Goal: Task Accomplishment & Management: Manage account settings

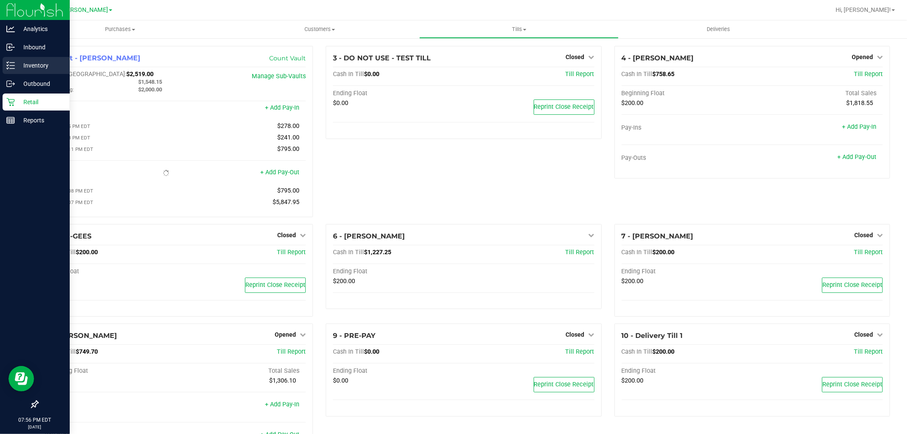
click at [19, 62] on p "Inventory" at bounding box center [40, 65] width 51 height 10
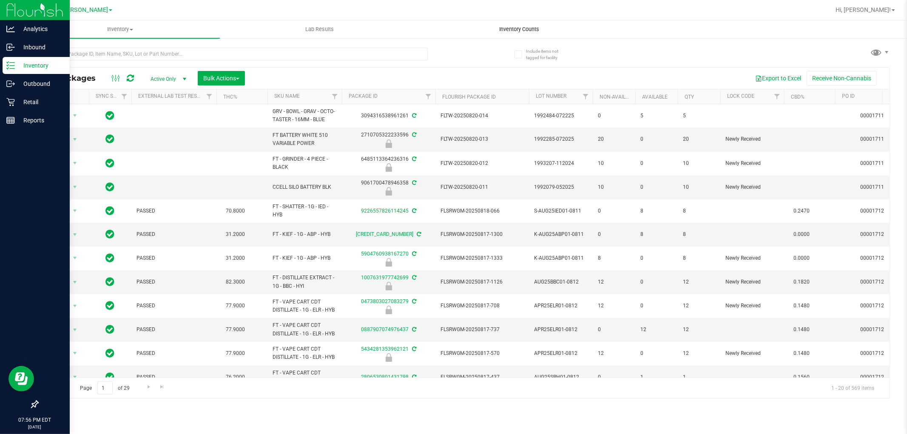
click at [517, 28] on span "Inventory Counts" at bounding box center [519, 30] width 63 height 8
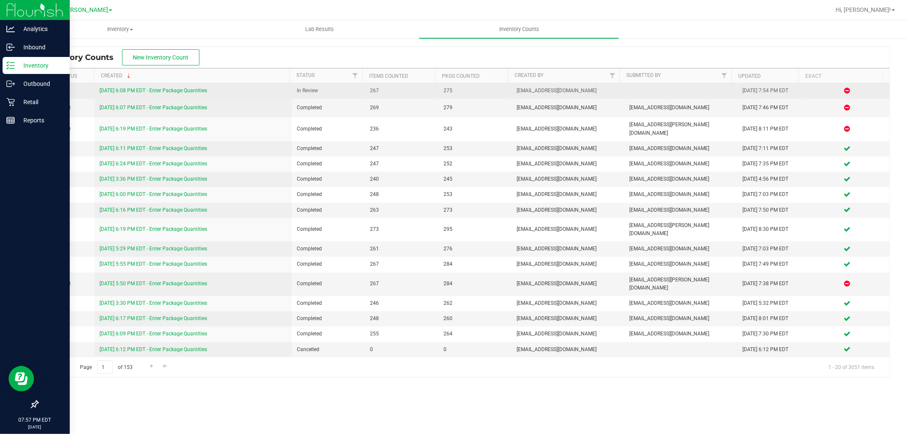
click at [166, 89] on link "[DATE] 6:08 PM EDT - Enter Package Quantities" at bounding box center [153, 91] width 108 height 6
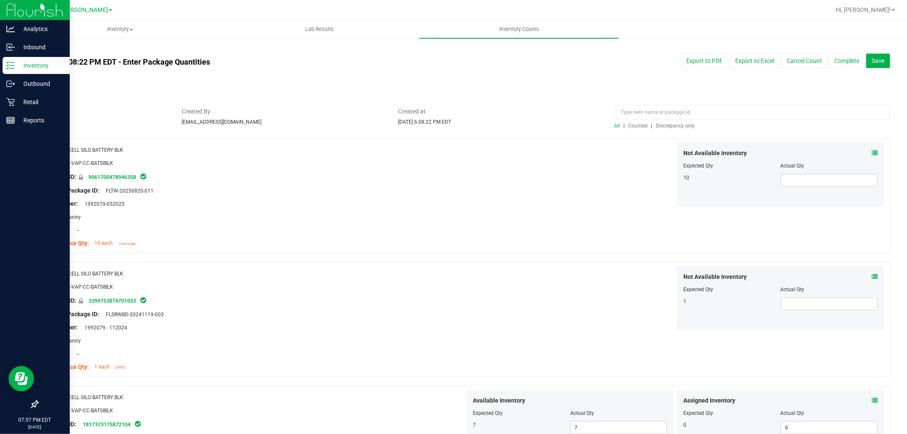
click at [680, 128] on span "Discrepancy only" at bounding box center [675, 126] width 39 height 6
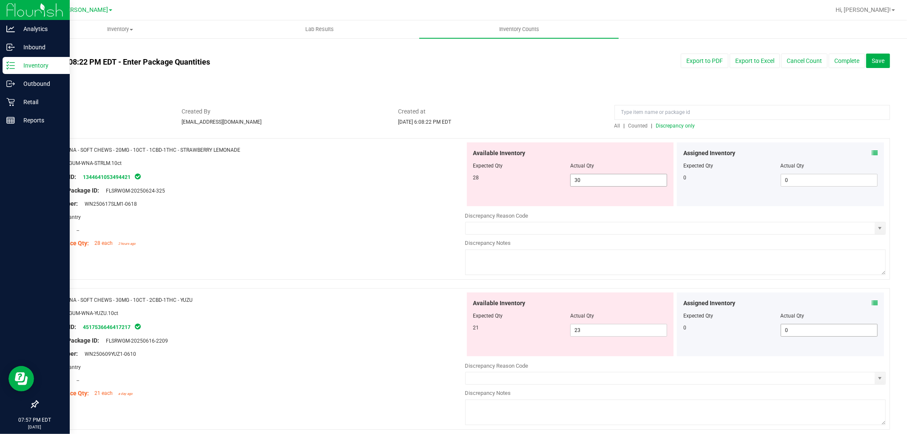
click at [628, 183] on input "30" at bounding box center [619, 180] width 96 height 12
type input "3"
type input "28"
click at [388, 197] on div at bounding box center [254, 197] width 421 height 4
type input "28"
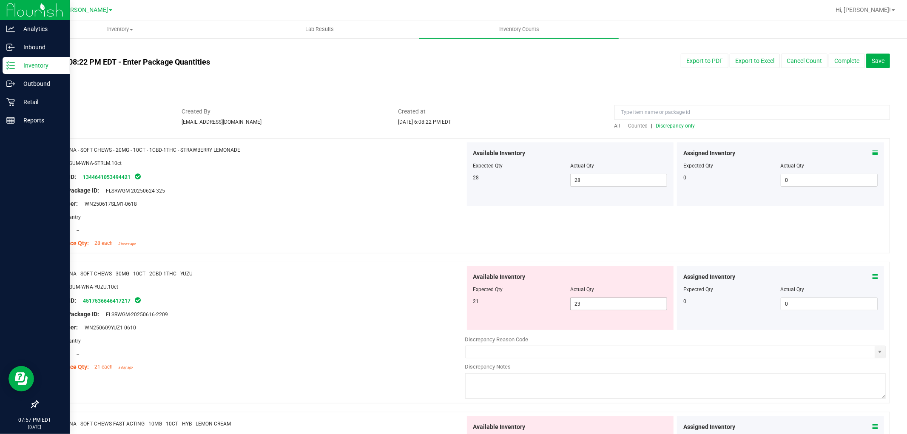
click at [615, 304] on input "23" at bounding box center [619, 304] width 96 height 12
type input "21"
click at [370, 300] on div "Package ID: 4517536646417217" at bounding box center [254, 300] width 421 height 10
type input "21"
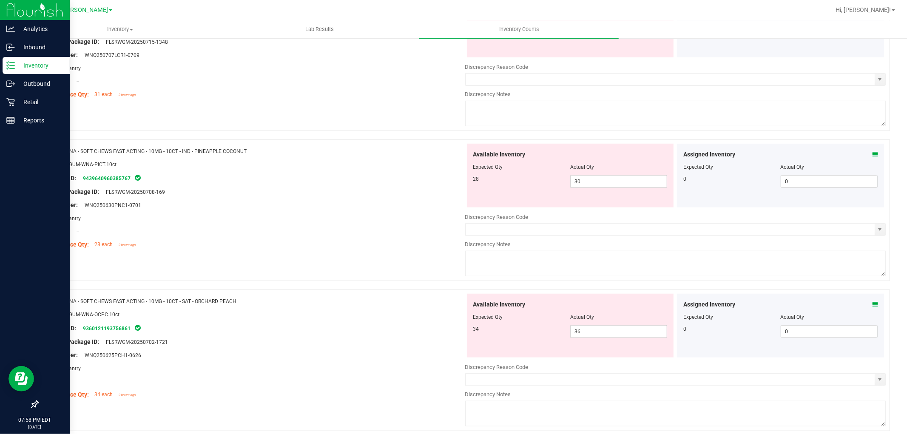
scroll to position [432, 0]
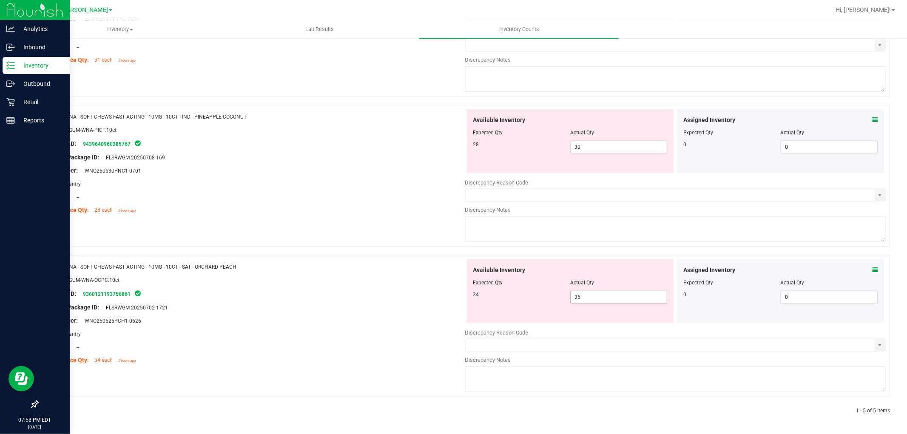
click at [614, 293] on input "36" at bounding box center [619, 297] width 96 height 12
type input "34"
click at [377, 295] on div "Name: WNA - SOFT CHEWS FAST ACTING - 10MG - 10CT - SAT - ORCHARD PEACH SKU: EDI…" at bounding box center [254, 313] width 421 height 108
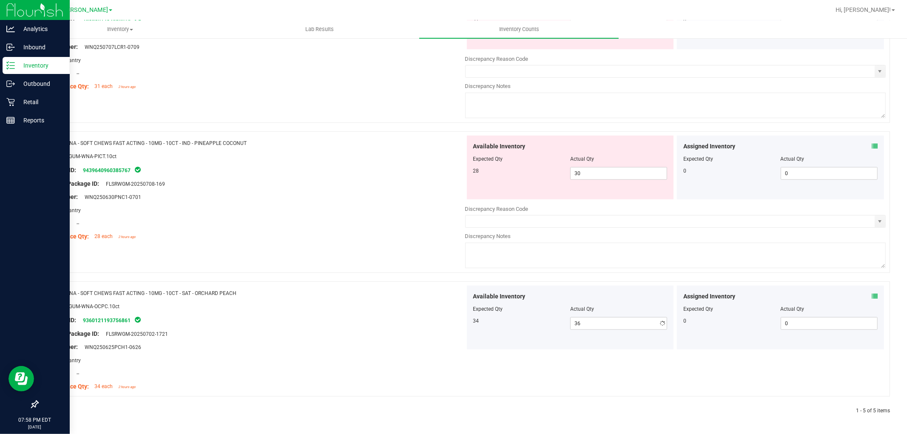
type input "34"
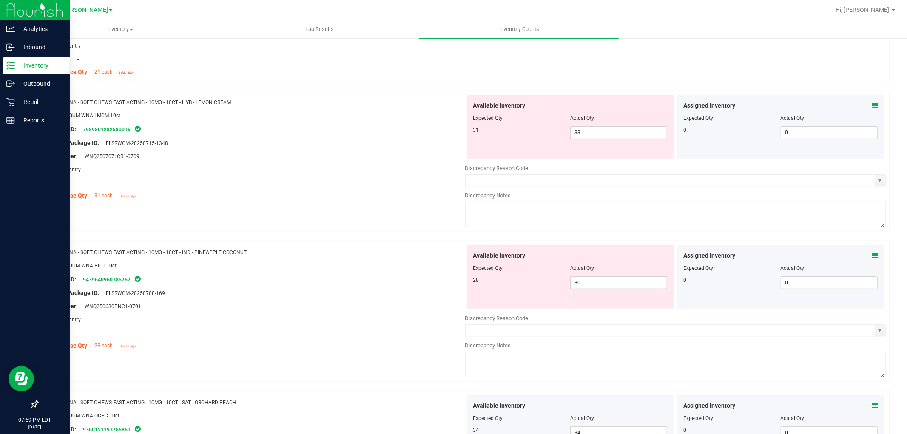
scroll to position [232, 0]
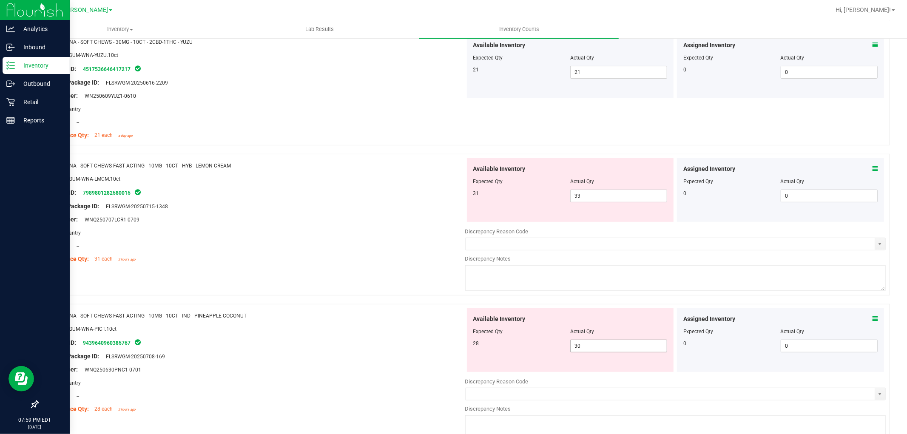
click at [626, 344] on input "30" at bounding box center [619, 346] width 96 height 12
type input "3"
type input "28"
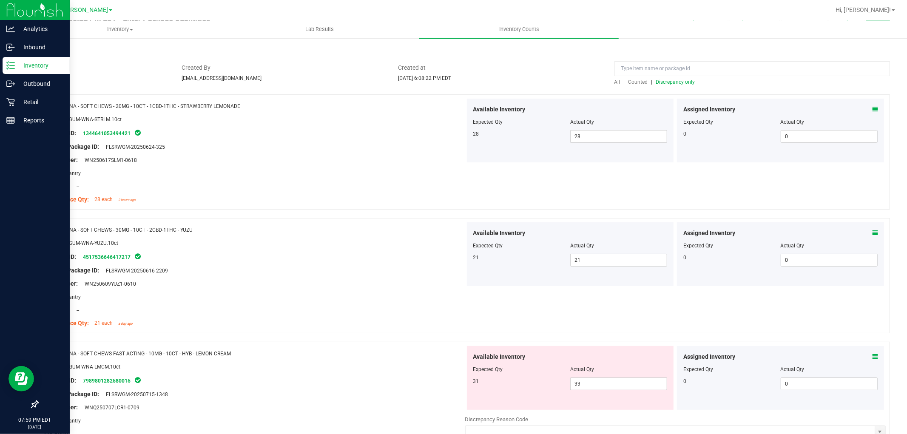
scroll to position [0, 0]
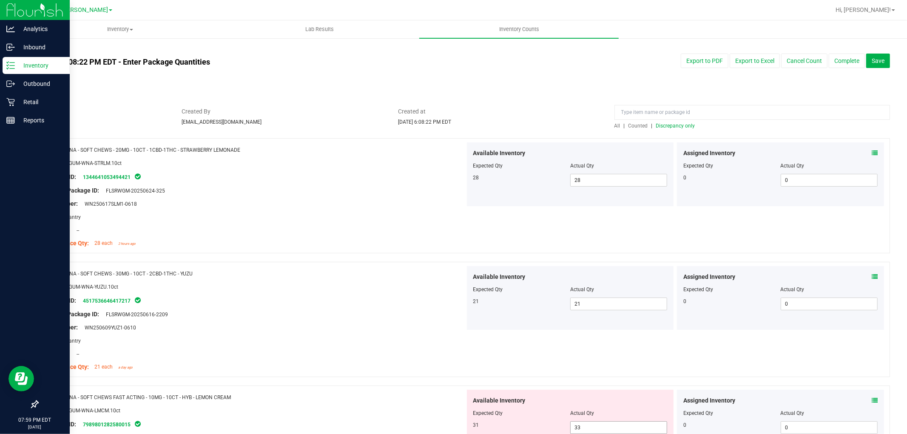
click at [602, 425] on input "33" at bounding box center [619, 428] width 96 height 12
type input "28"
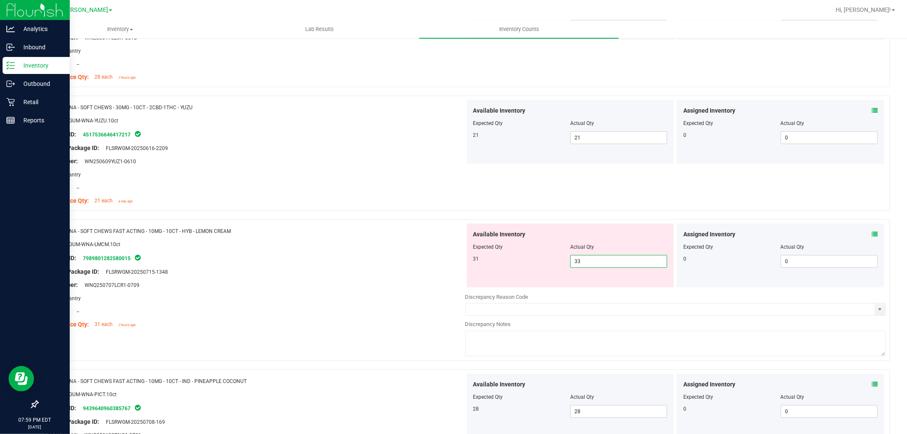
scroll to position [173, 0]
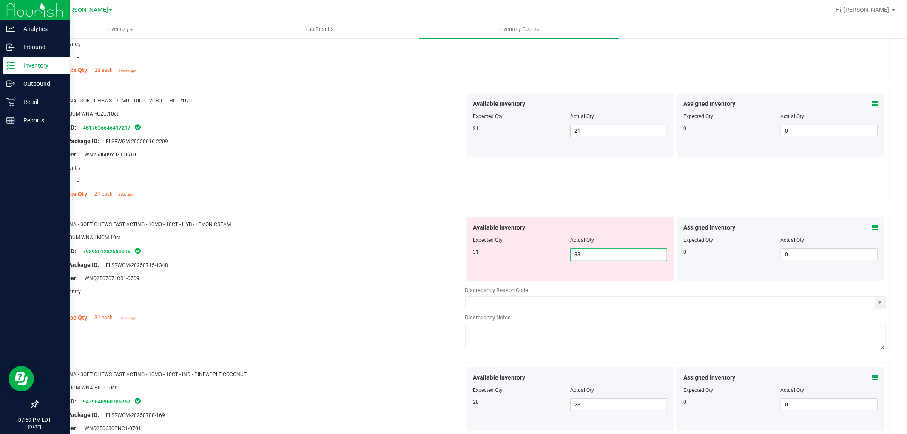
type input "3"
type input "31"
click at [368, 287] on div "Area: Pantry" at bounding box center [254, 291] width 421 height 9
type input "31"
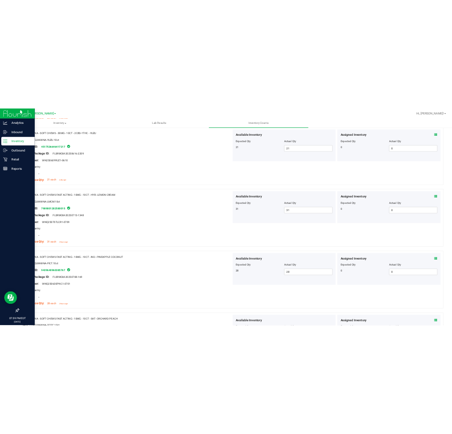
scroll to position [0, 0]
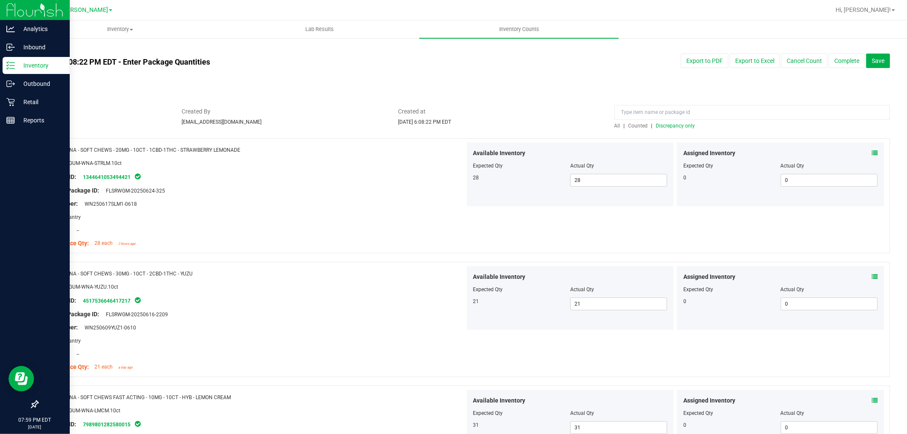
click at [638, 126] on span "Counted" at bounding box center [638, 126] width 20 height 6
click at [669, 125] on span "Discrepancy only" at bounding box center [675, 126] width 39 height 6
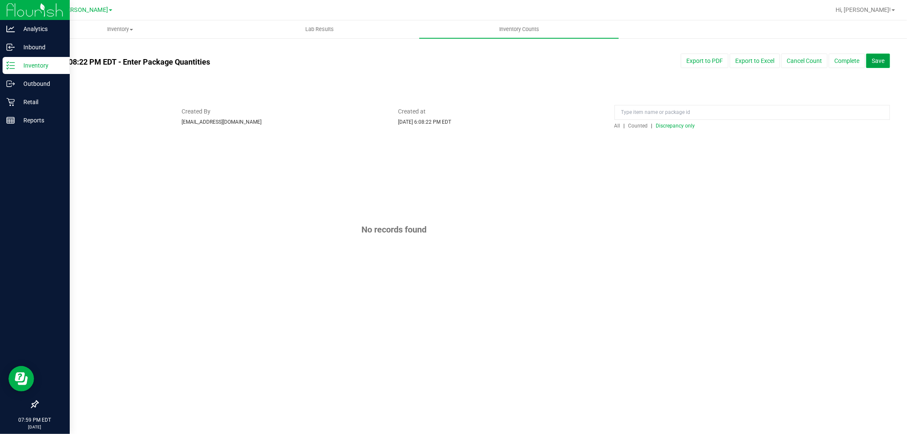
click at [877, 60] on span "Save" at bounding box center [878, 60] width 13 height 7
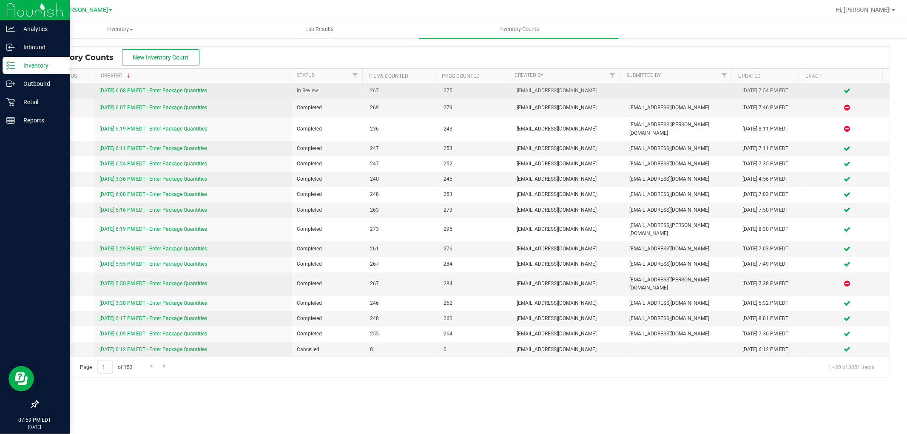
click at [190, 92] on link "[DATE] 6:08 PM EDT - Enter Package Quantities" at bounding box center [153, 91] width 108 height 6
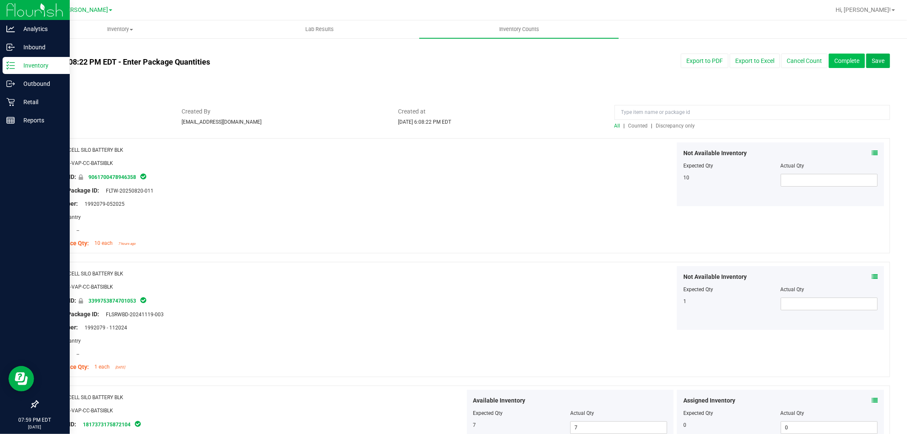
click at [836, 60] on button "Complete" at bounding box center [847, 61] width 36 height 14
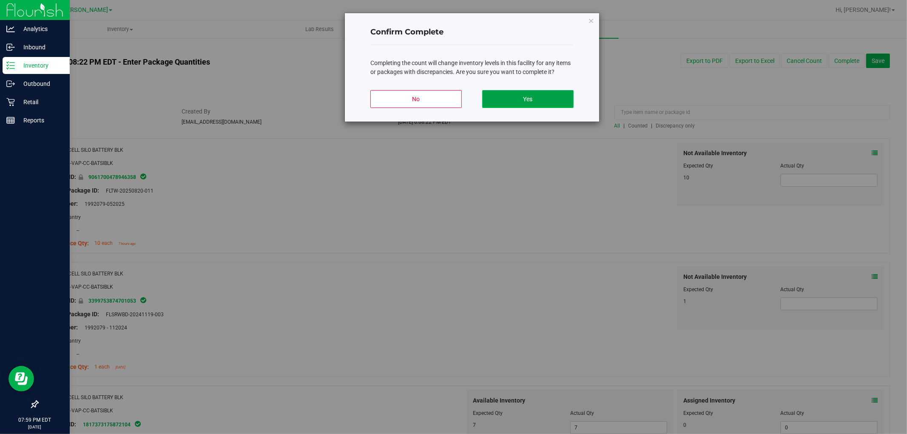
click at [554, 102] on button "Yes" at bounding box center [527, 99] width 91 height 18
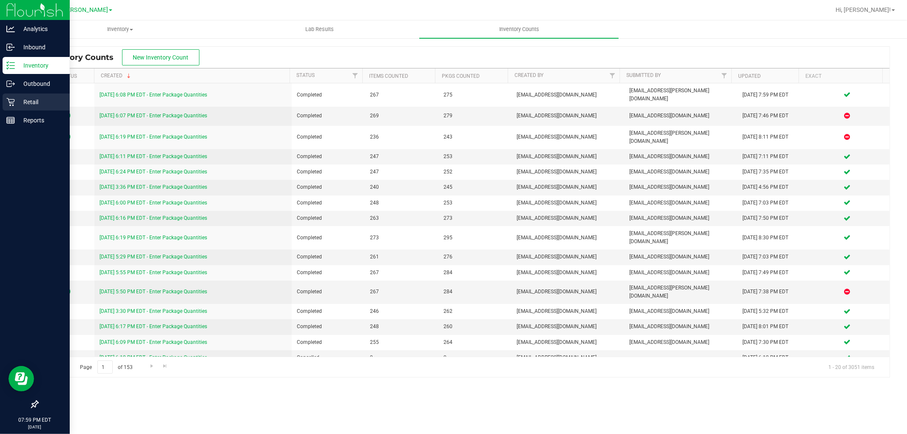
click at [28, 98] on p "Retail" at bounding box center [40, 102] width 51 height 10
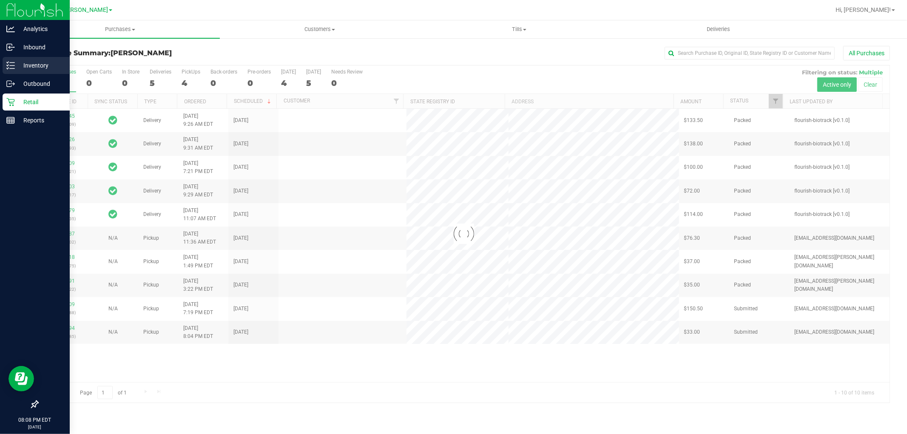
click at [20, 67] on p "Inventory" at bounding box center [40, 65] width 51 height 10
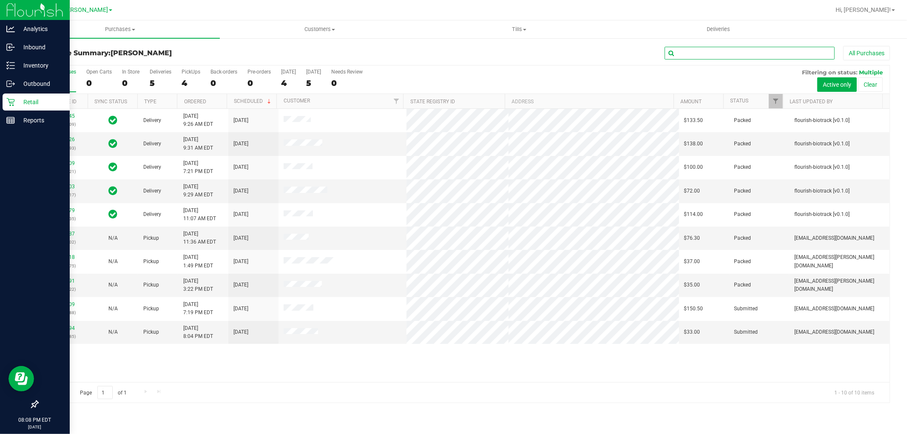
click at [729, 55] on input "text" at bounding box center [750, 53] width 170 height 13
click at [39, 68] on p "Inventory" at bounding box center [40, 65] width 51 height 10
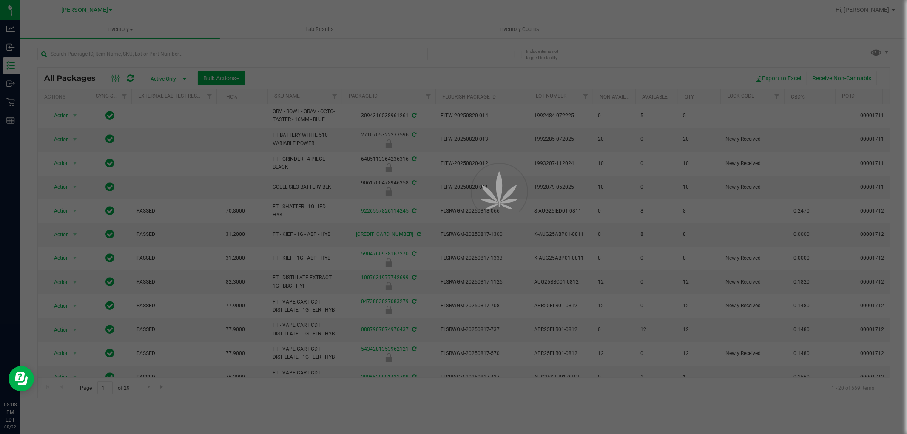
click at [192, 56] on div at bounding box center [453, 217] width 907 height 434
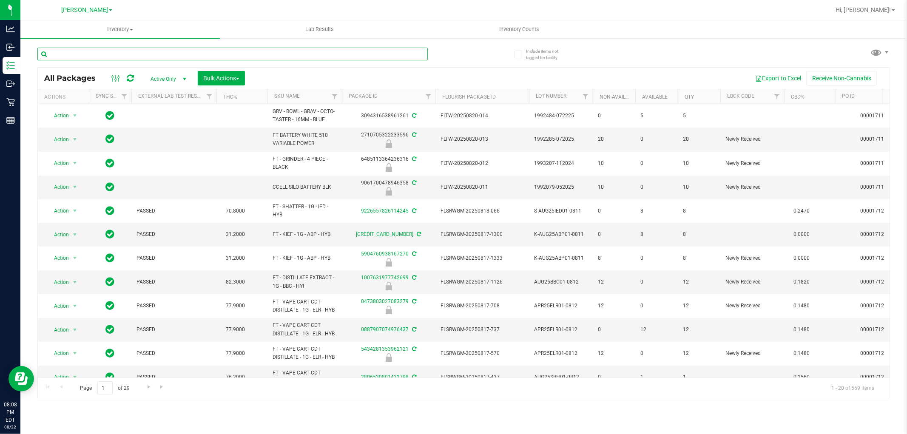
click at [192, 56] on input "text" at bounding box center [232, 54] width 390 height 13
type input "2625608356026869"
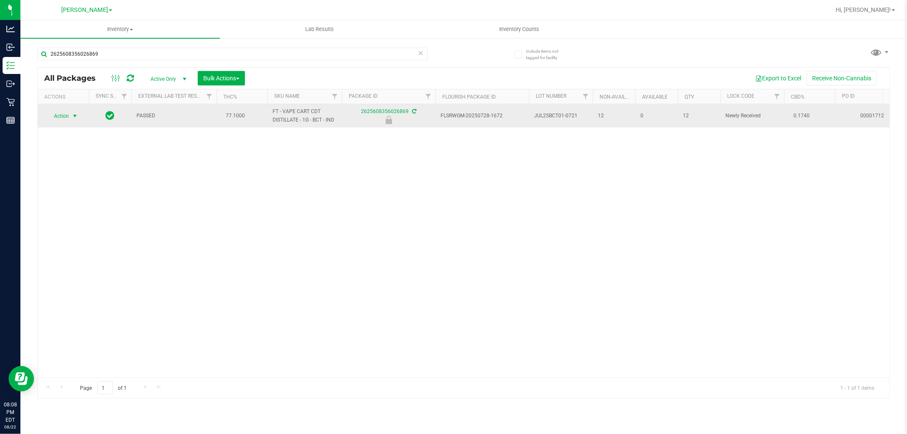
click at [61, 114] on span "Action" at bounding box center [57, 116] width 23 height 12
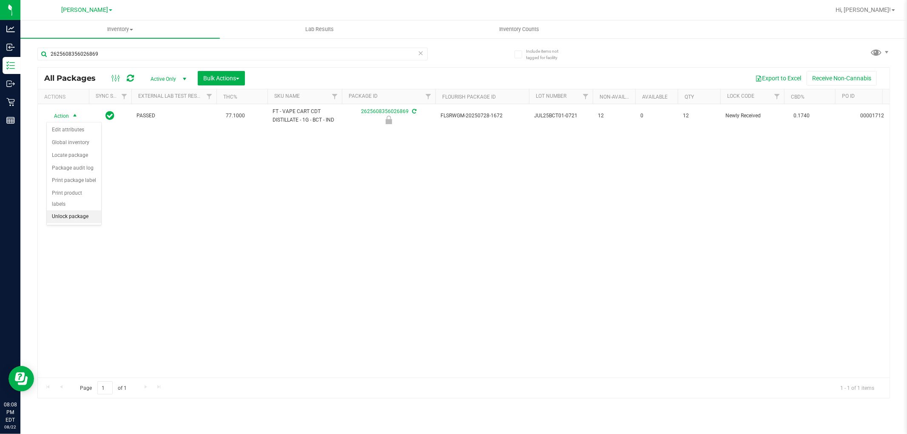
click at [60, 220] on li "Unlock package" at bounding box center [74, 216] width 54 height 13
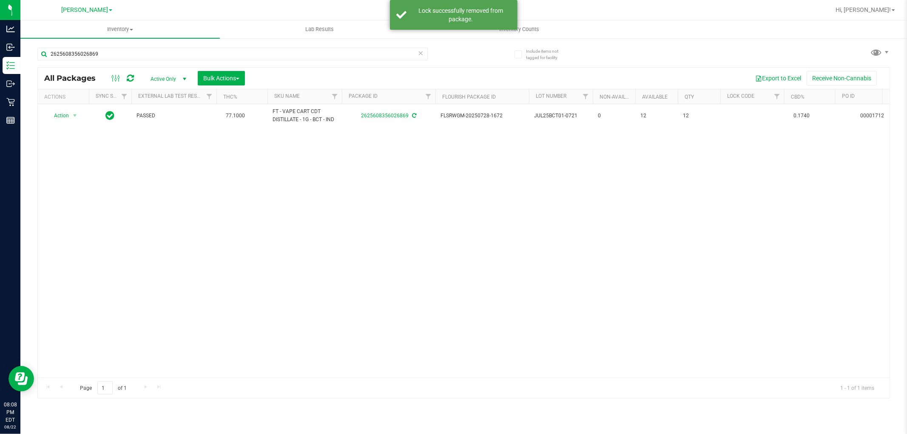
click at [418, 52] on icon at bounding box center [421, 53] width 6 height 10
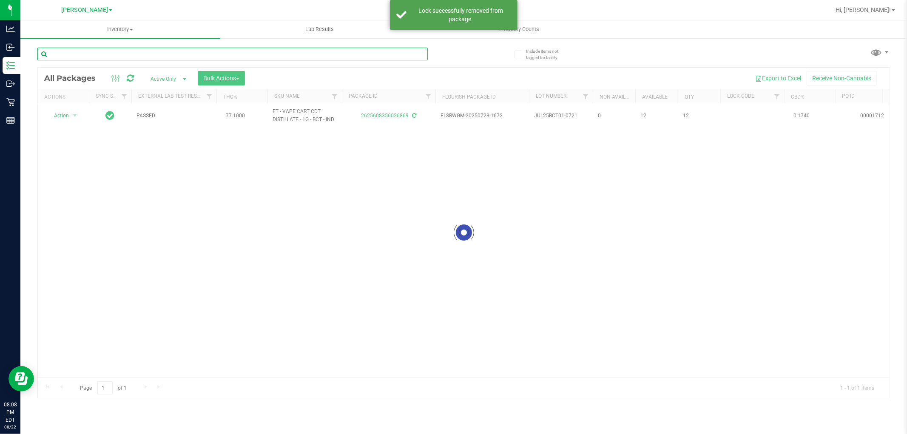
click at [369, 55] on input "text" at bounding box center [232, 54] width 390 height 13
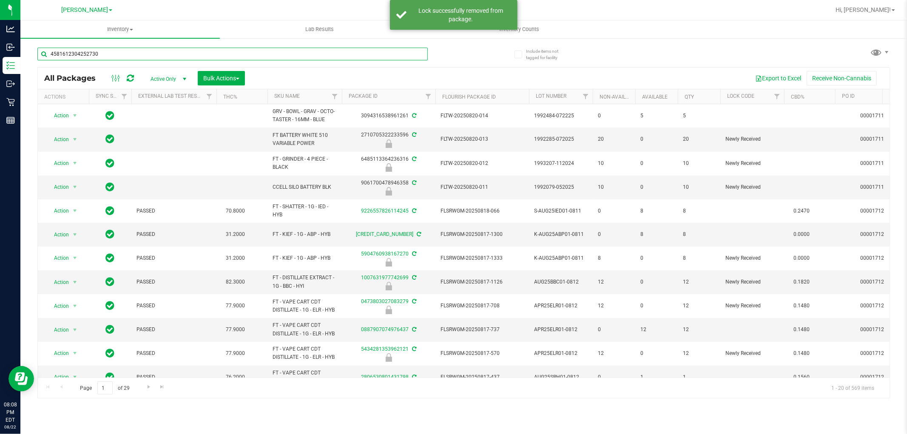
type input "4581612304252730"
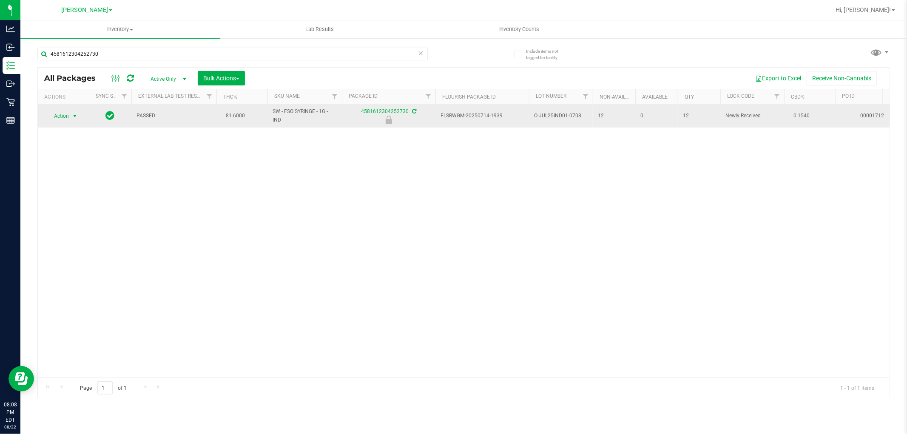
click at [70, 113] on span "select" at bounding box center [75, 116] width 11 height 12
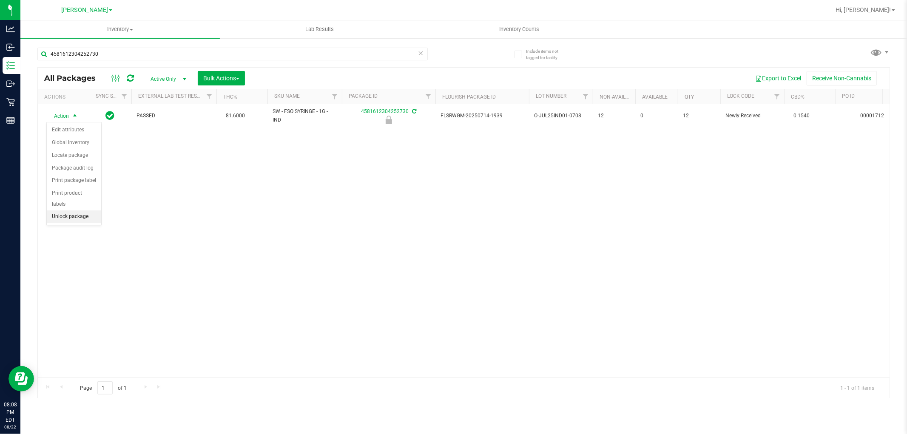
click at [69, 220] on li "Unlock package" at bounding box center [74, 216] width 54 height 13
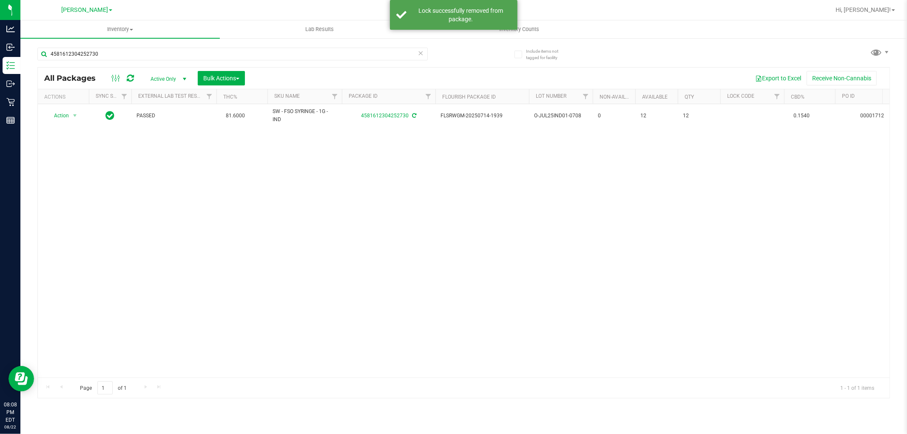
click at [421, 51] on icon at bounding box center [421, 53] width 6 height 10
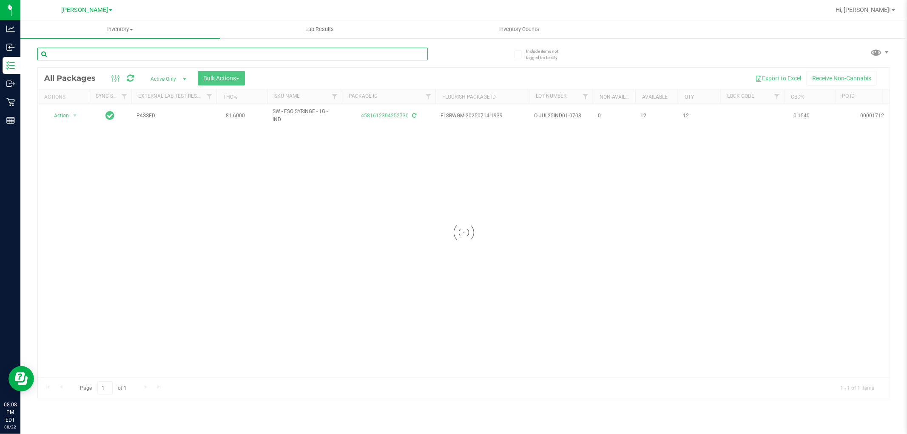
click at [383, 54] on input "text" at bounding box center [232, 54] width 390 height 13
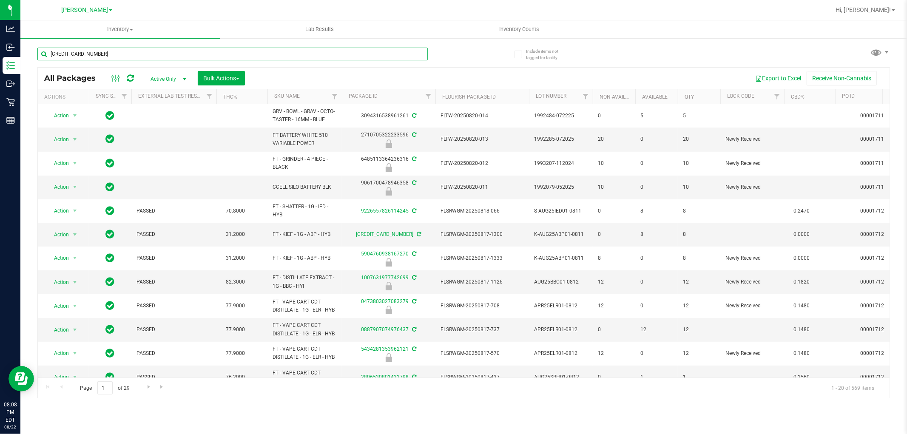
type input "[CREDIT_CARD_NUMBER]"
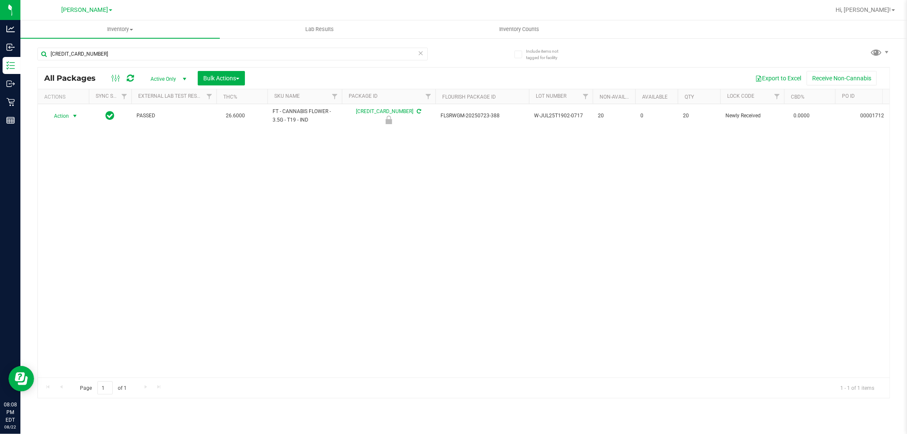
click at [70, 115] on span "select" at bounding box center [75, 116] width 11 height 12
click at [82, 218] on li "Unlock package" at bounding box center [74, 216] width 54 height 13
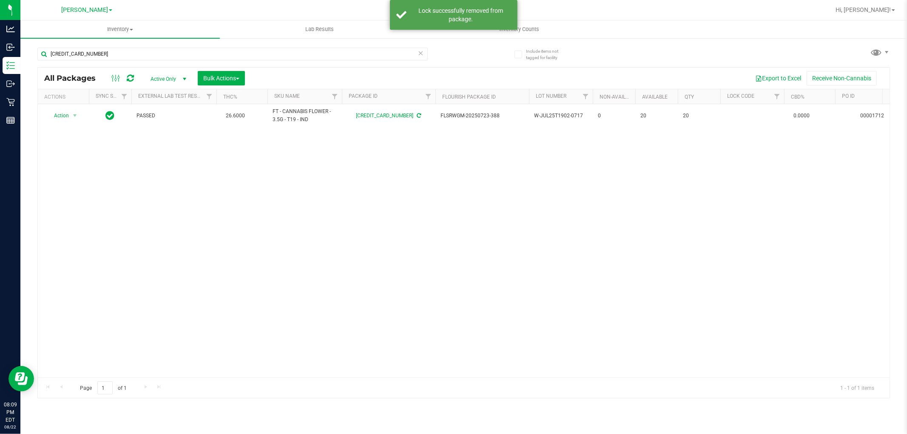
click at [419, 56] on icon at bounding box center [421, 53] width 6 height 10
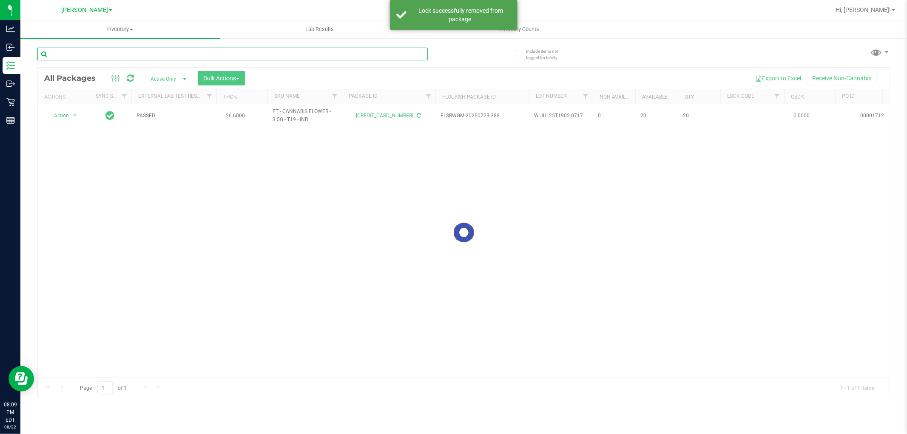
click at [377, 54] on input "text" at bounding box center [232, 54] width 390 height 13
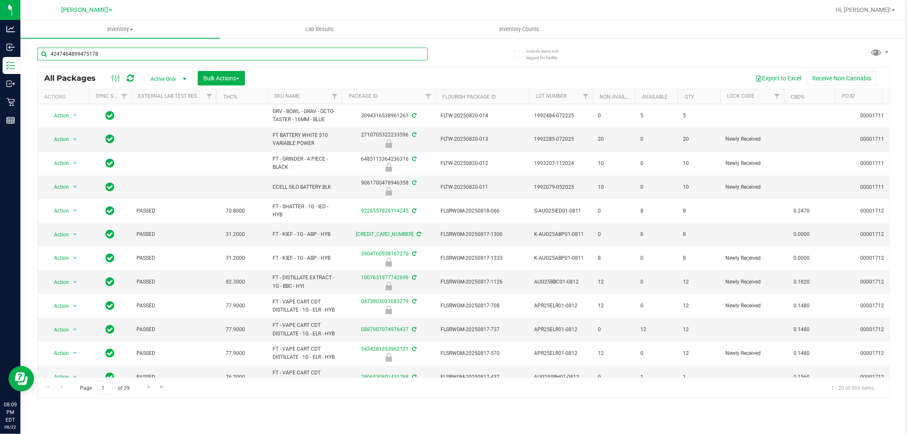
type input "4247464899475178"
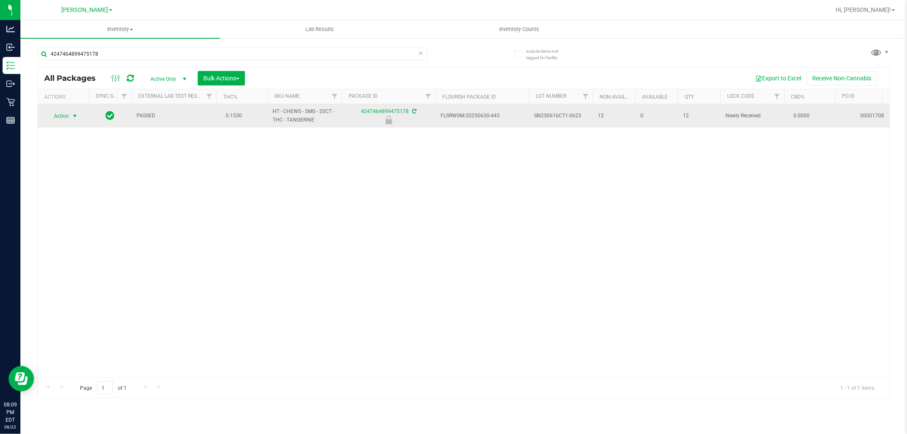
click at [67, 114] on span "Action" at bounding box center [57, 116] width 23 height 12
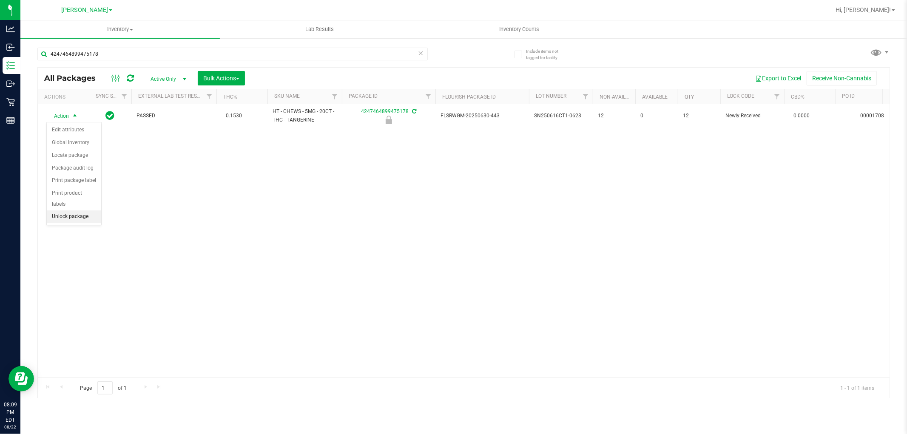
click at [77, 214] on li "Unlock package" at bounding box center [74, 216] width 54 height 13
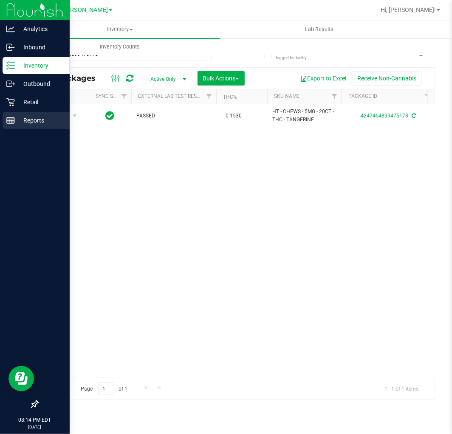
click at [18, 125] on div "Reports" at bounding box center [36, 120] width 67 height 17
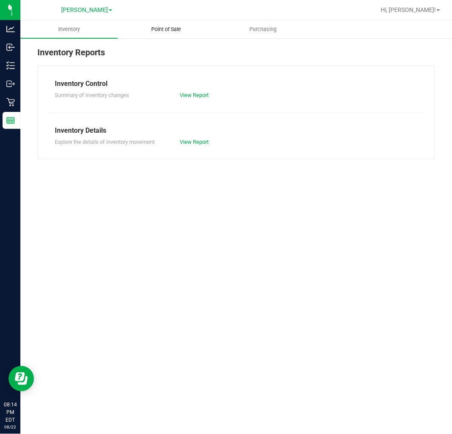
click at [169, 33] on uib-tab-heading "Point of Sale" at bounding box center [166, 29] width 97 height 17
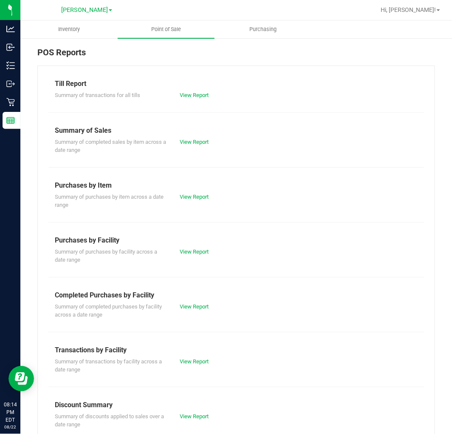
click at [193, 88] on div "Till Report" at bounding box center [236, 84] width 363 height 10
click at [194, 100] on div "Till Report Summary of transactions for all tills View Report Summary of Sales …" at bounding box center [236, 280] width 398 height 431
click at [195, 98] on link "View Report" at bounding box center [194, 95] width 29 height 6
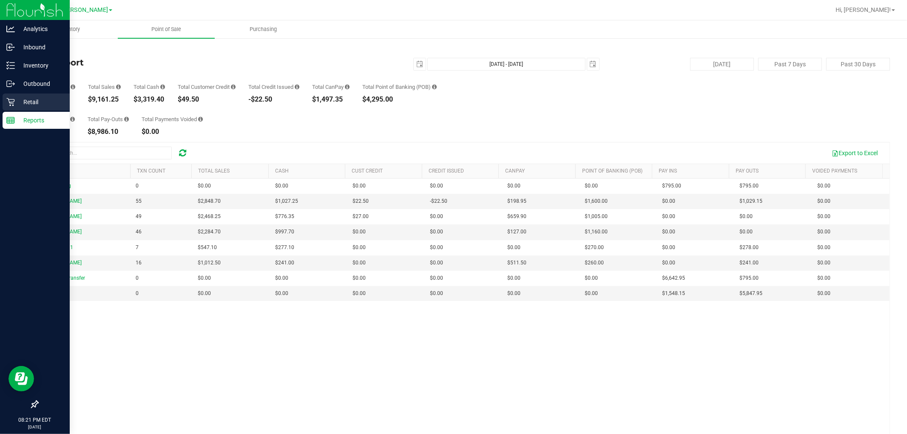
click at [33, 101] on p "Retail" at bounding box center [40, 102] width 51 height 10
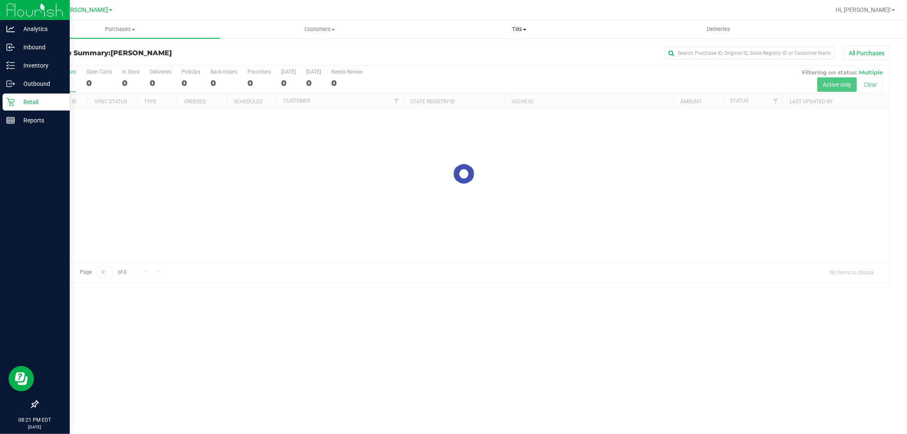
click at [533, 32] on span "Tills" at bounding box center [519, 30] width 199 height 8
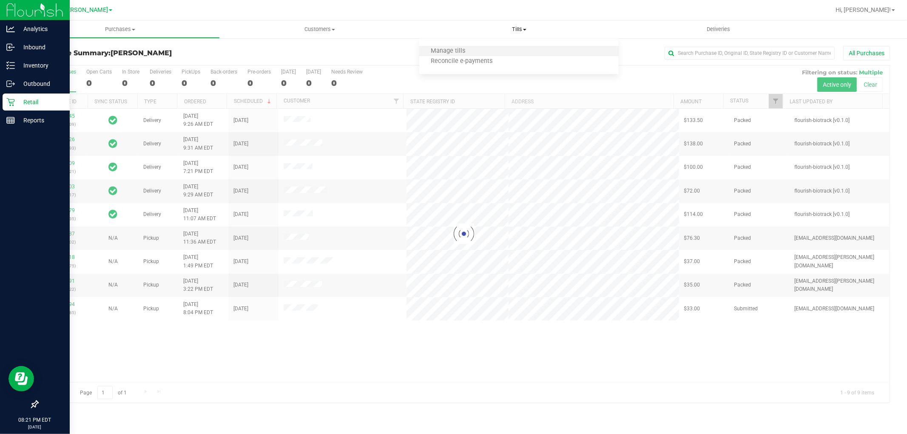
click at [526, 49] on li "Manage tills" at bounding box center [518, 51] width 199 height 10
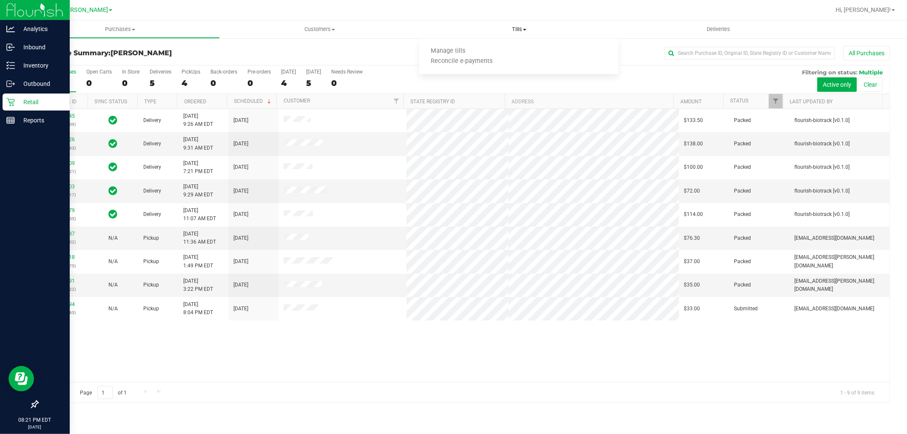
click at [496, 44] on ul "Manage tills Reconcile e-payments" at bounding box center [518, 57] width 199 height 36
click at [494, 48] on li "Manage tills" at bounding box center [461, 51] width 85 height 10
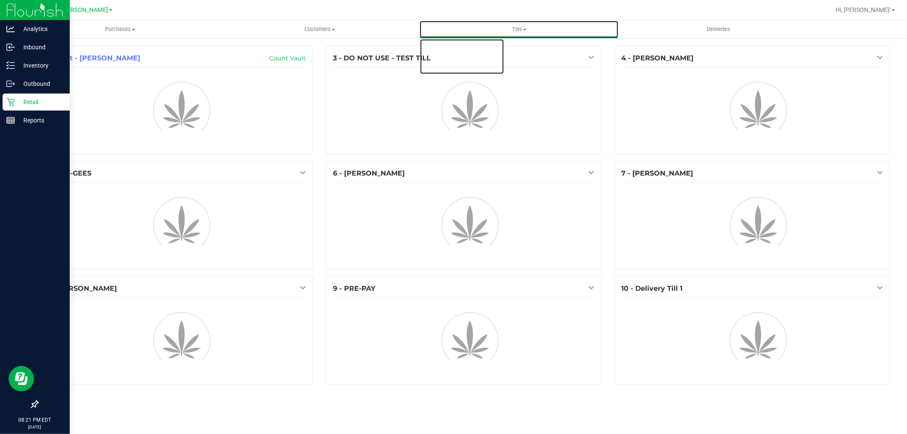
click at [514, 32] on span "Tills" at bounding box center [519, 30] width 199 height 8
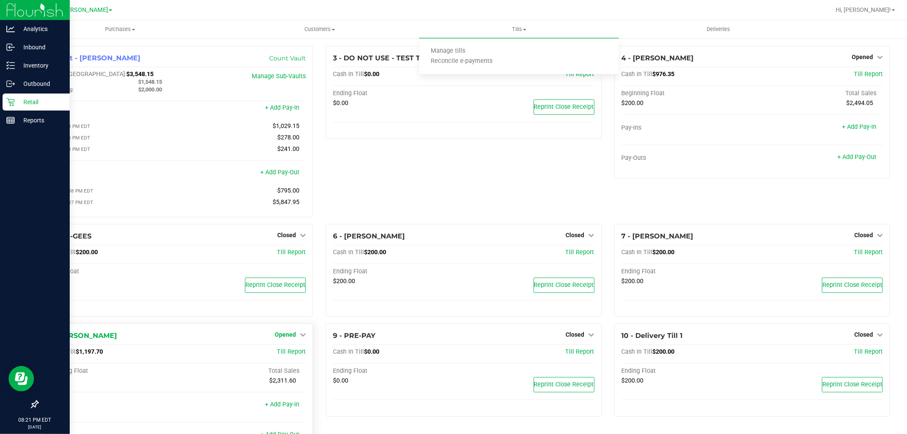
click at [295, 338] on link "Opened" at bounding box center [290, 334] width 31 height 7
click at [294, 355] on link "Close Till" at bounding box center [286, 352] width 23 height 7
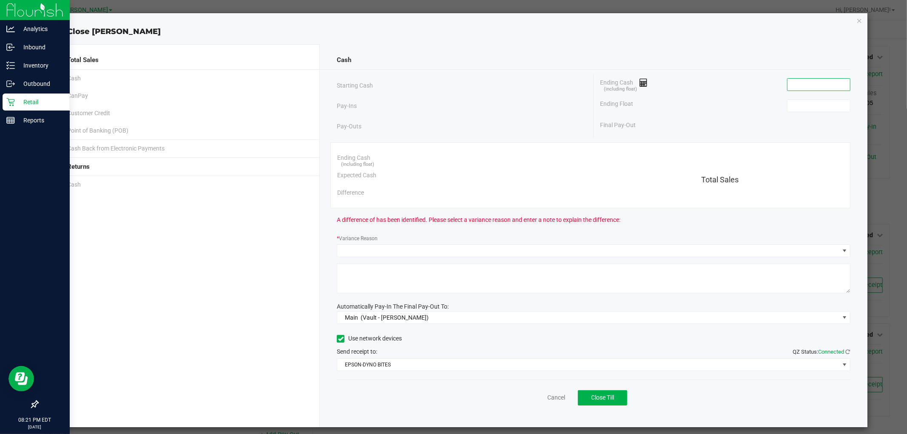
click at [812, 82] on input at bounding box center [818, 85] width 62 height 12
type input "$1,197.68"
click at [807, 105] on input at bounding box center [818, 106] width 62 height 12
type input "200"
type input "1197.68"
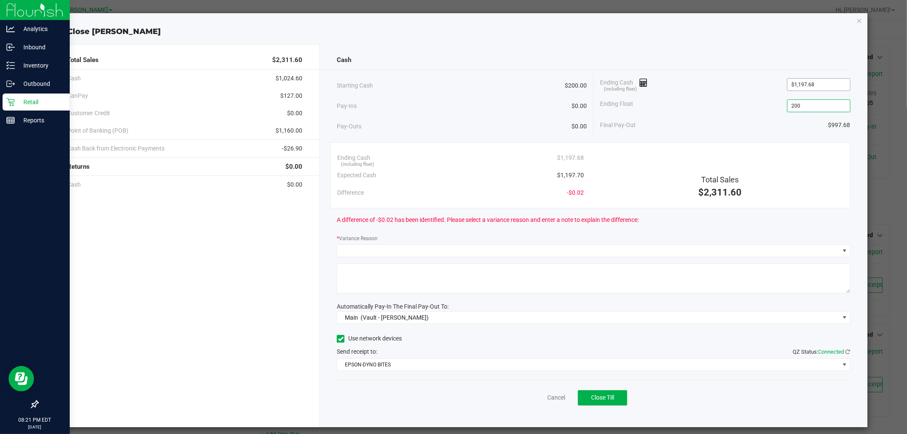
type input "$200.00"
click at [825, 88] on input "1197.68" at bounding box center [818, 85] width 62 height 12
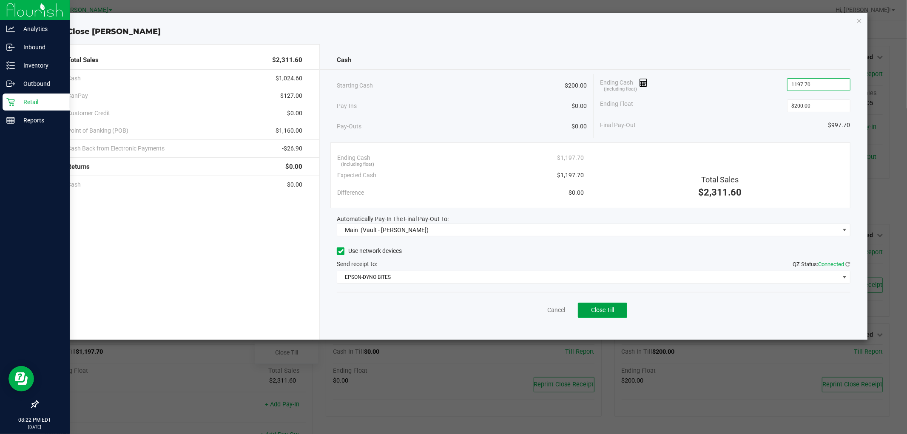
click at [602, 307] on span "Close Till" at bounding box center [602, 310] width 23 height 7
type input "$1,197.70"
click at [533, 310] on link "Dismiss" at bounding box center [537, 310] width 20 height 9
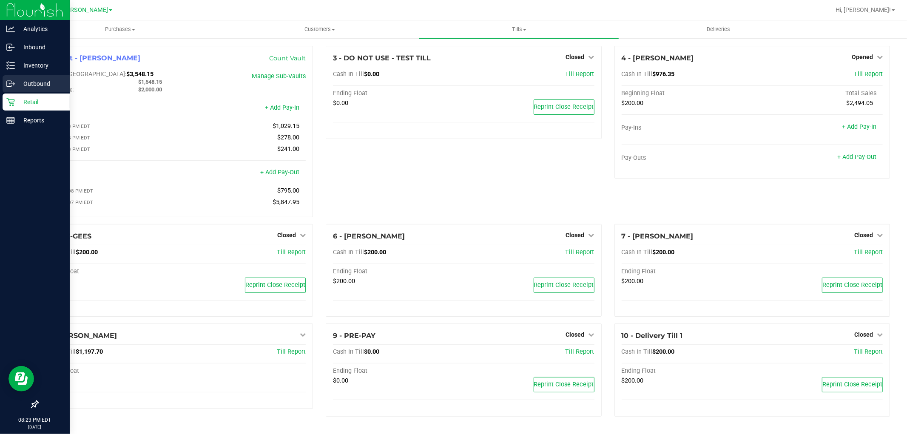
click at [9, 83] on circle at bounding box center [9, 83] width 1 height 1
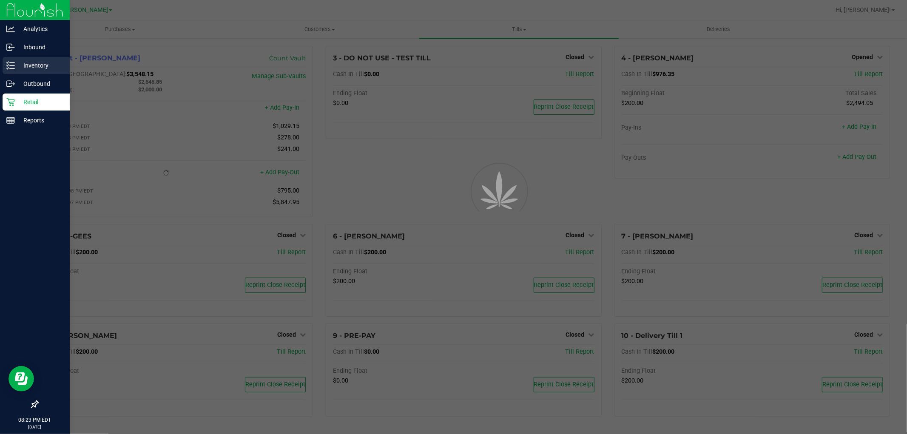
click at [40, 66] on p "Inventory" at bounding box center [40, 65] width 51 height 10
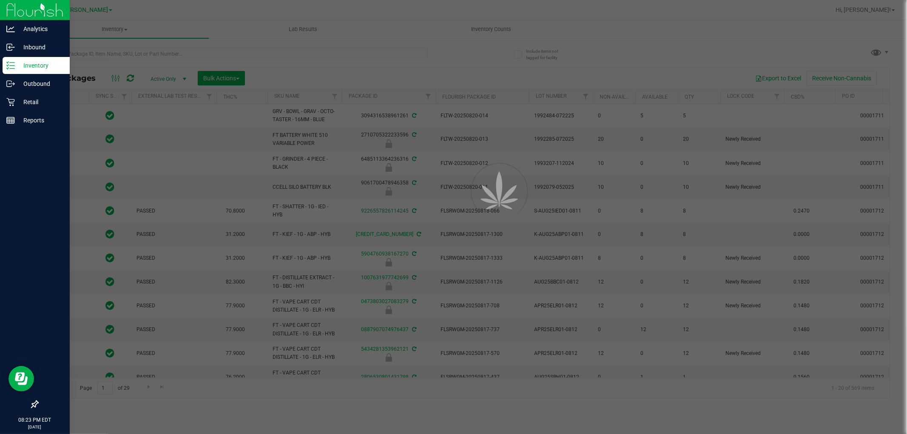
type input "[DATE]"
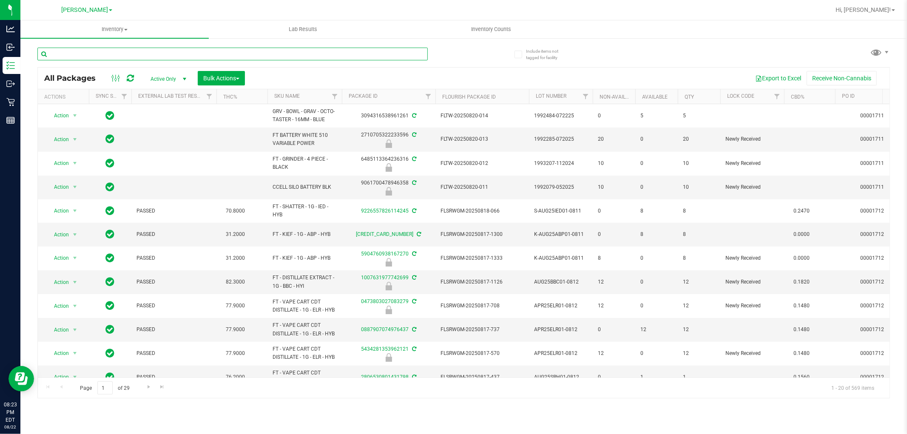
click at [318, 53] on input "text" at bounding box center [232, 54] width 390 height 13
type input "4581612304252730"
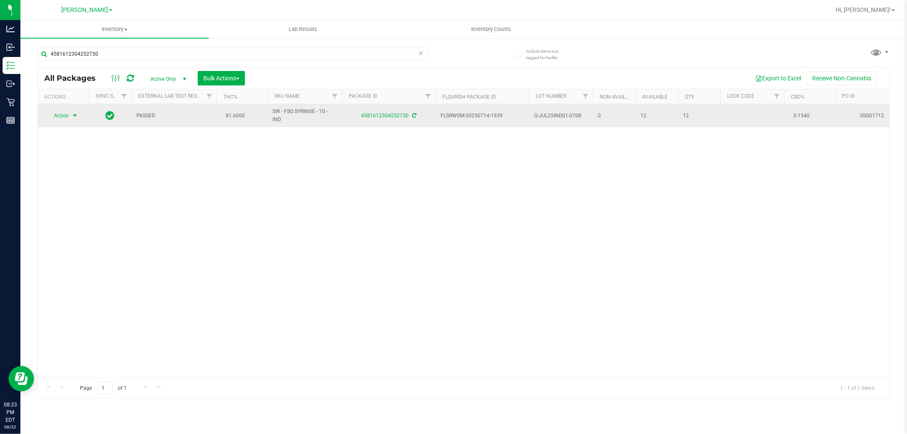
click at [59, 116] on span "Action" at bounding box center [57, 116] width 23 height 12
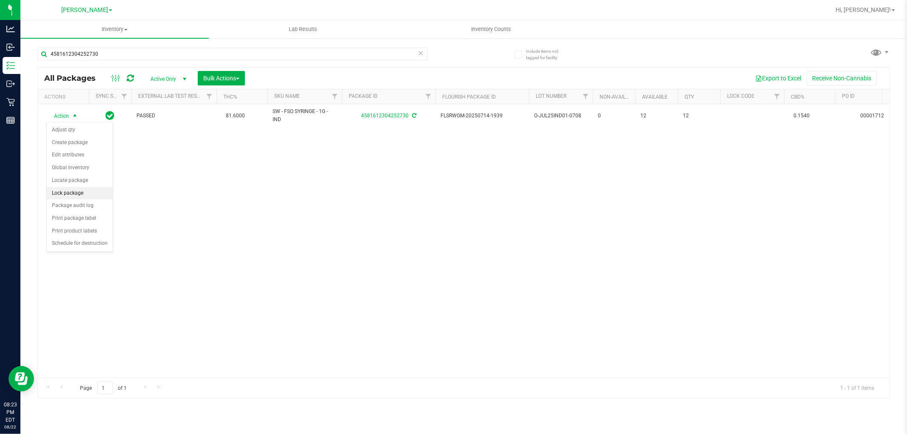
click at [85, 194] on li "Lock package" at bounding box center [80, 193] width 66 height 13
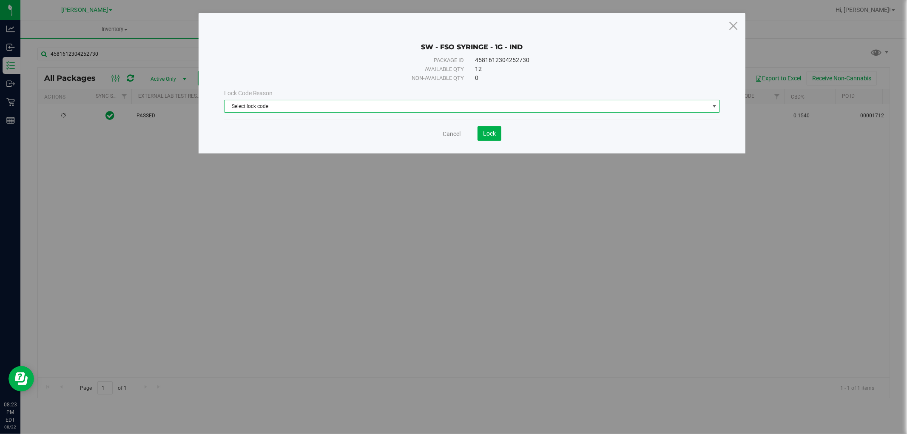
click at [458, 112] on span "Select lock code" at bounding box center [472, 106] width 496 height 13
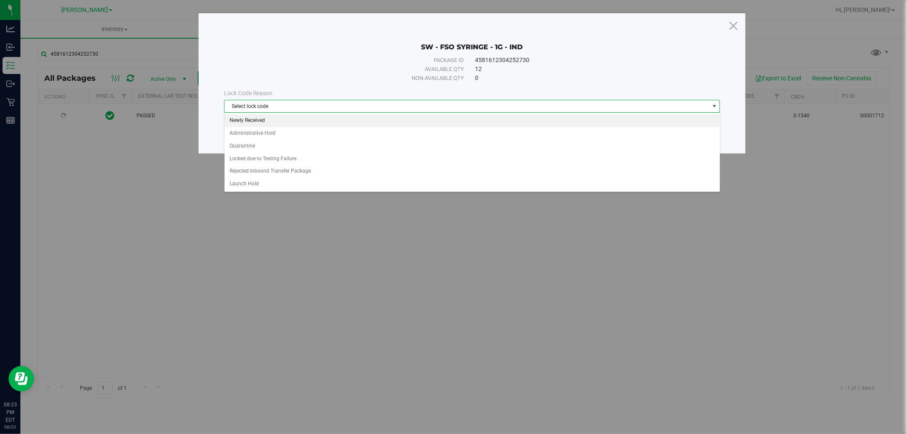
click at [442, 124] on li "Newly Received" at bounding box center [471, 120] width 495 height 13
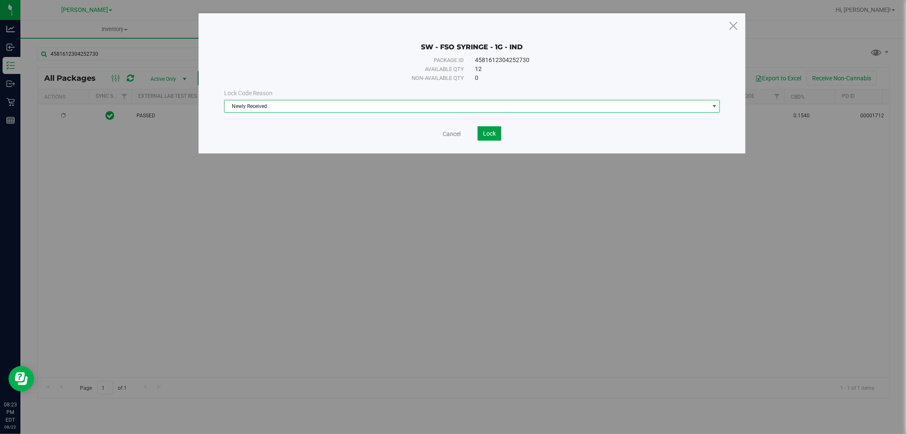
click at [495, 133] on span "Lock" at bounding box center [489, 133] width 13 height 7
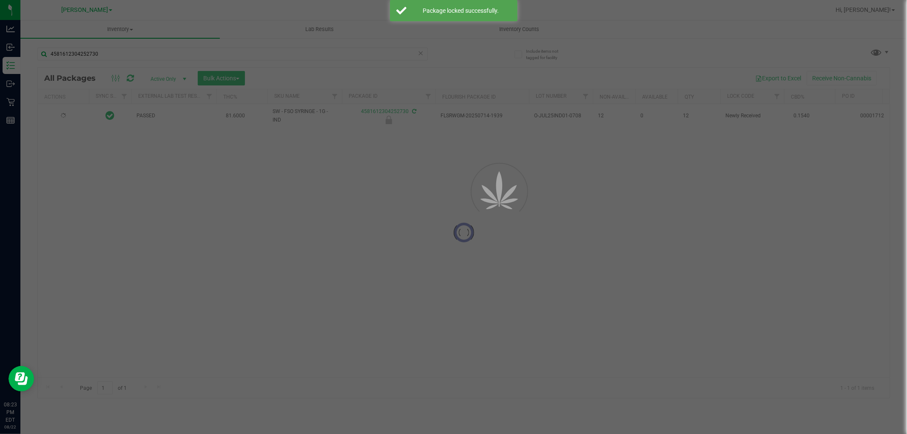
click at [423, 48] on div "Inventory All packages All inventory Waste log Create inventory Lab Results Inv…" at bounding box center [463, 227] width 886 height 414
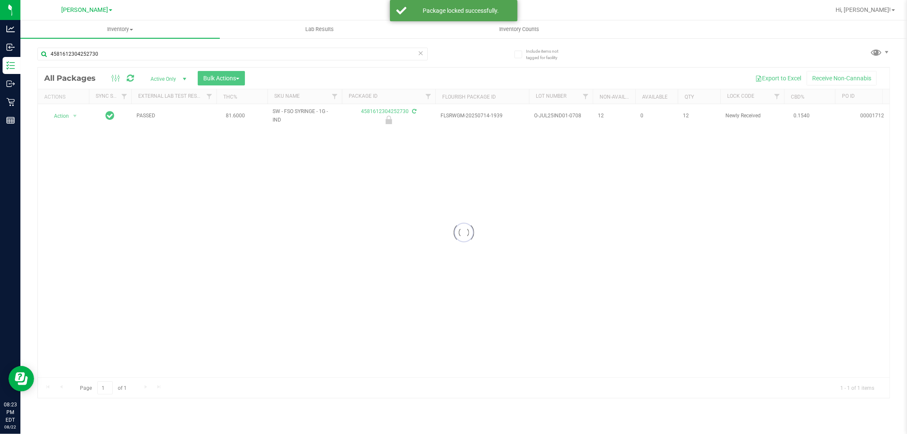
click at [386, 68] on div at bounding box center [464, 233] width 852 height 330
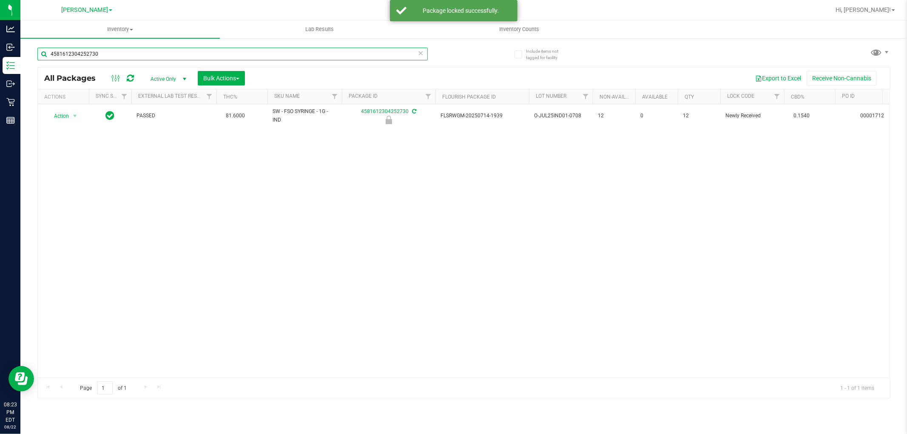
click at [387, 53] on input "4581612304252730" at bounding box center [232, 54] width 390 height 13
click at [419, 53] on icon at bounding box center [421, 53] width 6 height 10
click at [407, 52] on input "text" at bounding box center [232, 54] width 390 height 13
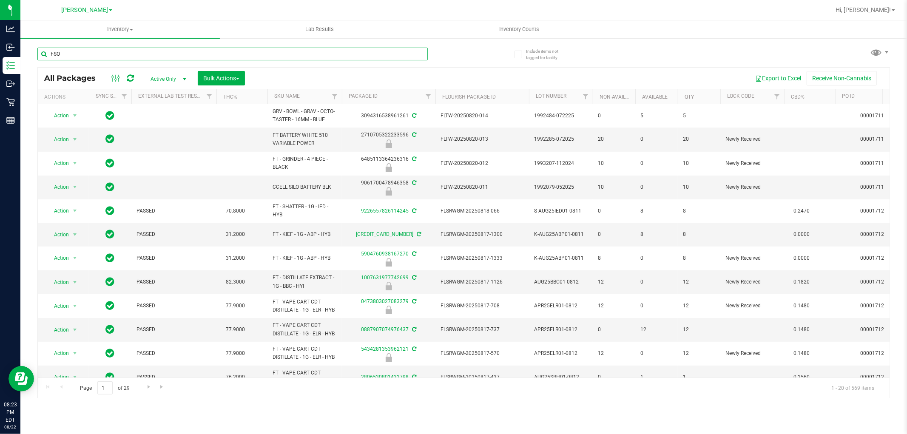
type input "FSO"
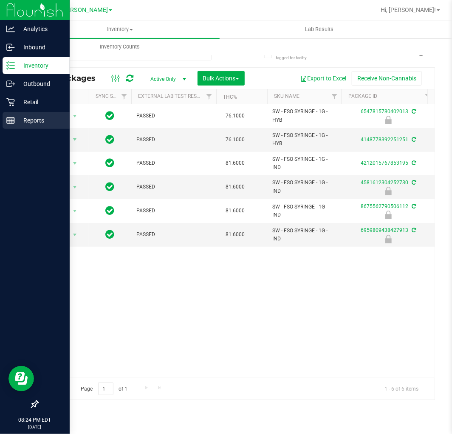
click at [14, 117] on rect at bounding box center [11, 120] width 8 height 6
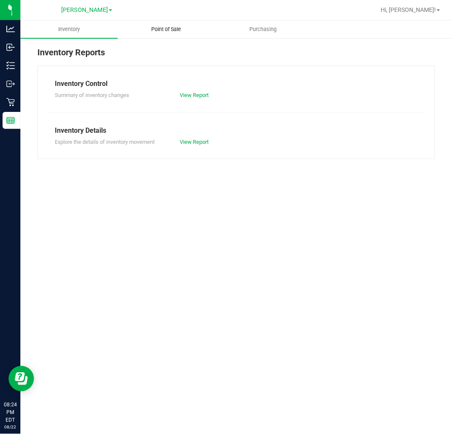
click at [173, 29] on span "Point of Sale" at bounding box center [166, 30] width 53 height 8
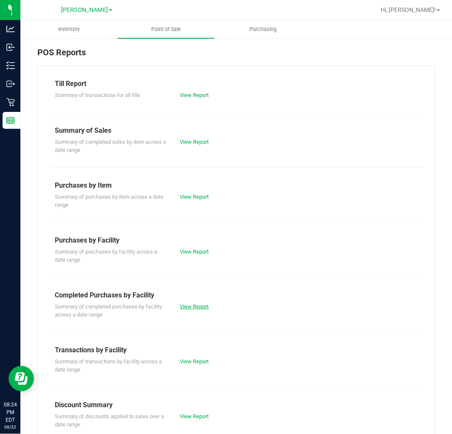
click at [180, 305] on link "View Report" at bounding box center [194, 306] width 29 height 6
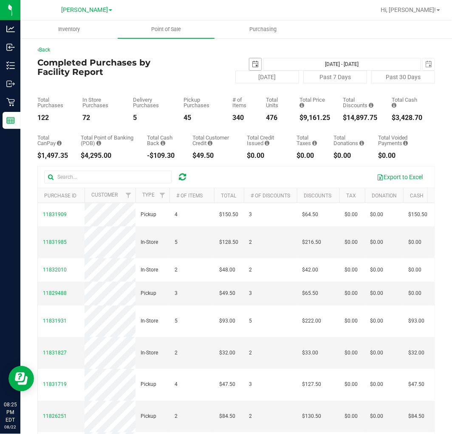
click at [250, 65] on span "select" at bounding box center [256, 64] width 12 height 12
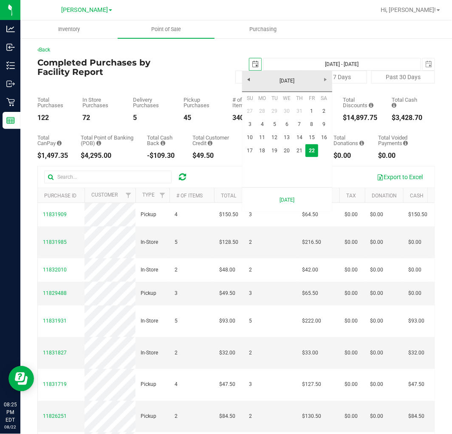
scroll to position [0, 21]
click at [264, 156] on link "18" at bounding box center [262, 150] width 12 height 13
type input "[DATE]"
type input "[DATE] - [DATE]"
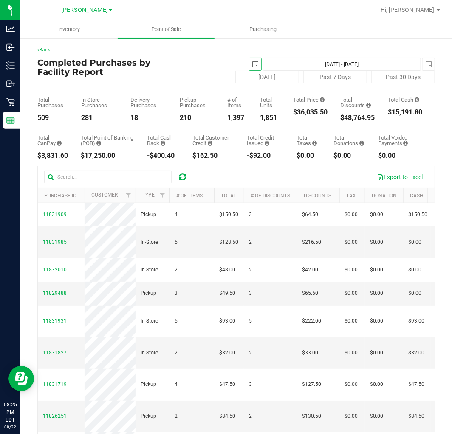
click at [252, 65] on span "select" at bounding box center [255, 64] width 7 height 7
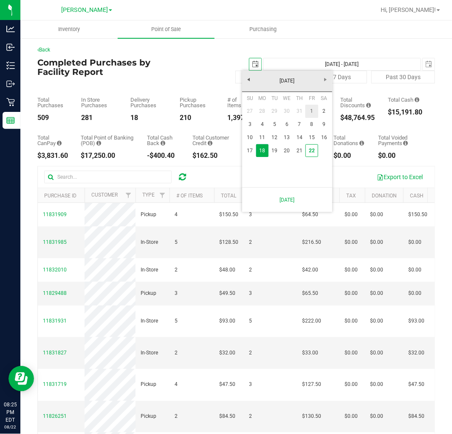
click at [312, 111] on link "1" at bounding box center [312, 111] width 12 height 13
type input "[DATE]"
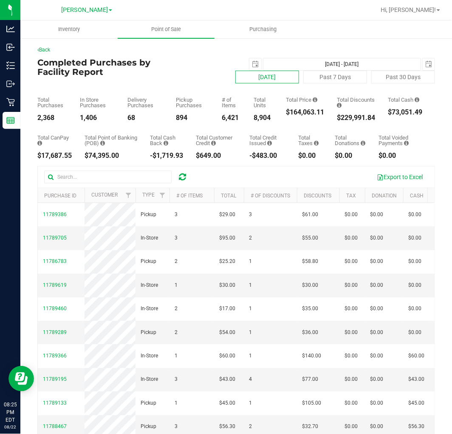
click at [287, 78] on button "[DATE]" at bounding box center [268, 77] width 64 height 13
type input "[DATE] - [DATE]"
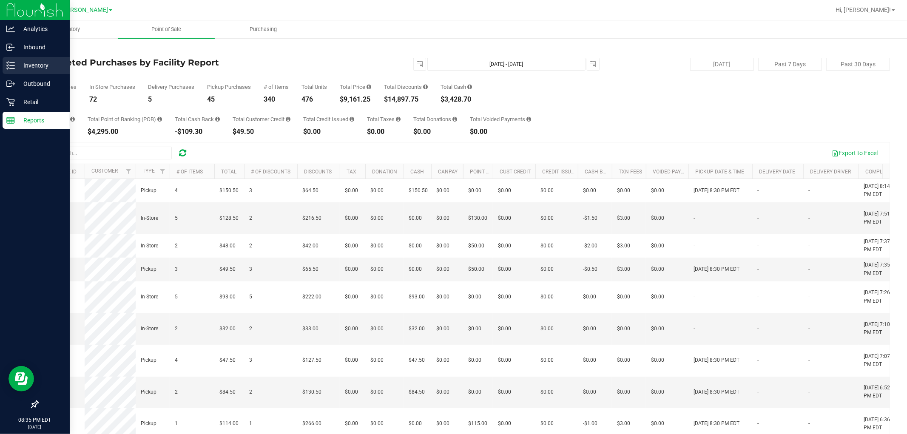
click at [34, 57] on div "Inventory" at bounding box center [36, 65] width 67 height 17
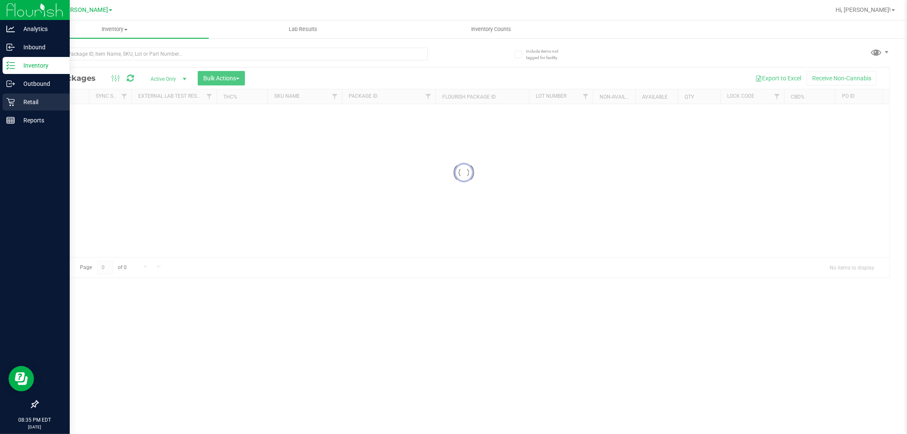
click at [35, 100] on p "Retail" at bounding box center [40, 102] width 51 height 10
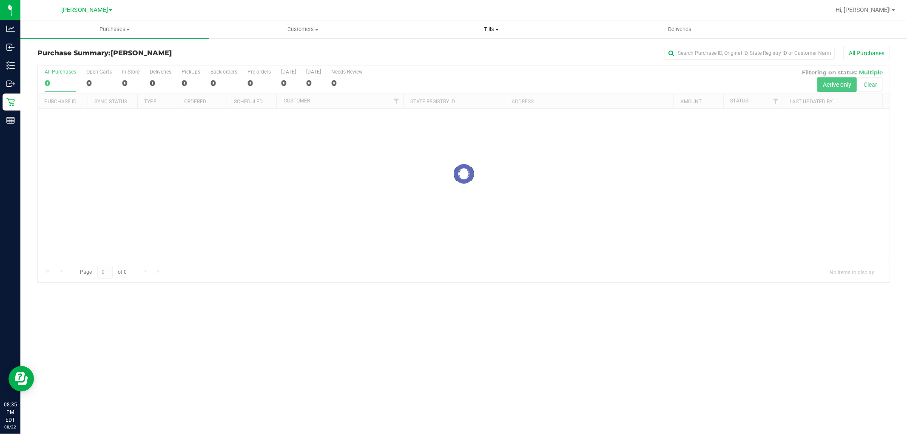
click at [503, 26] on span "Tills" at bounding box center [491, 30] width 187 height 8
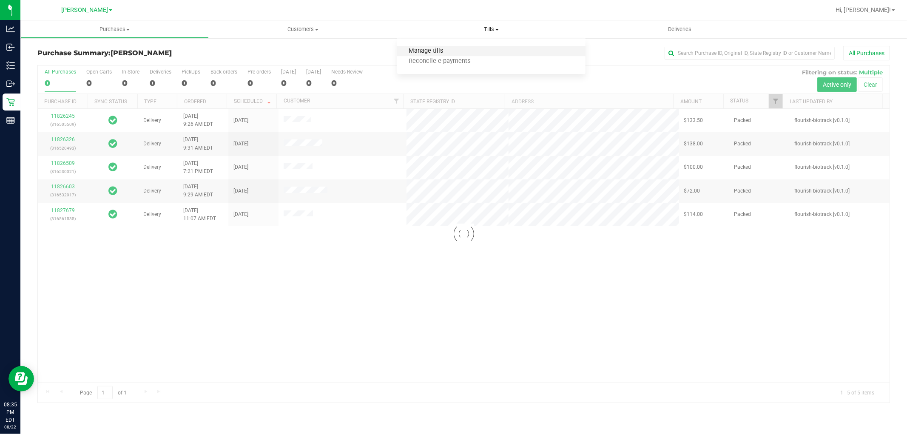
click at [451, 49] on span "Manage tills" at bounding box center [425, 51] width 57 height 7
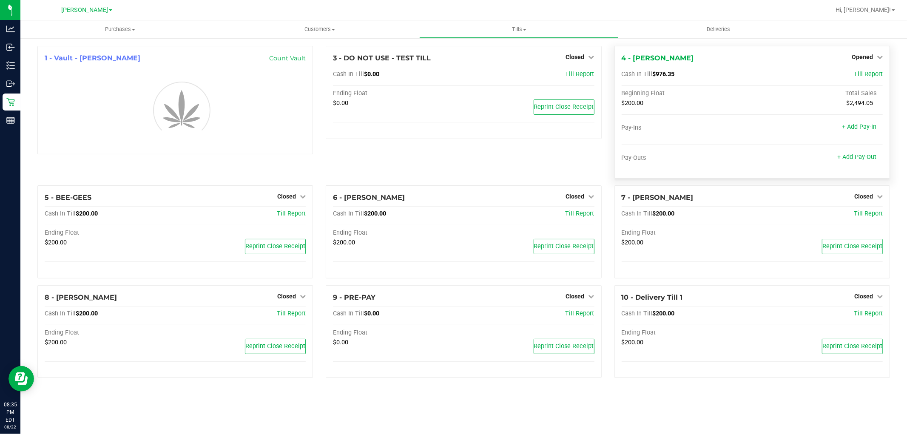
click at [871, 55] on span "Opened" at bounding box center [862, 57] width 21 height 7
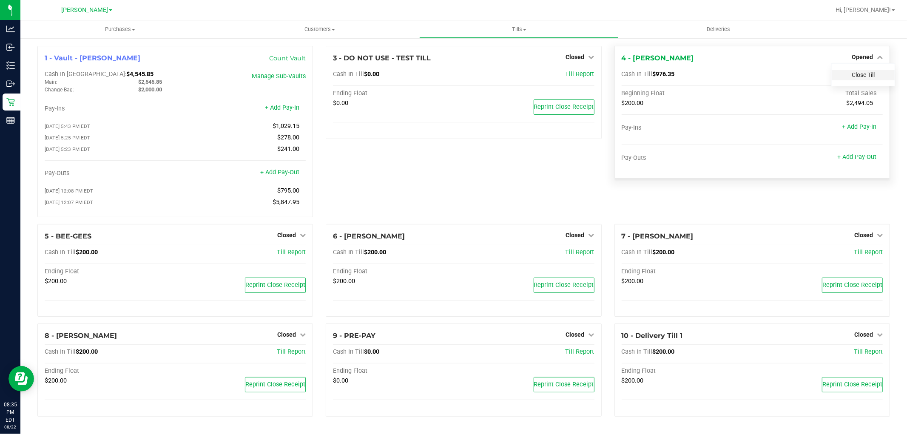
click at [863, 77] on link "Close Till" at bounding box center [863, 74] width 23 height 7
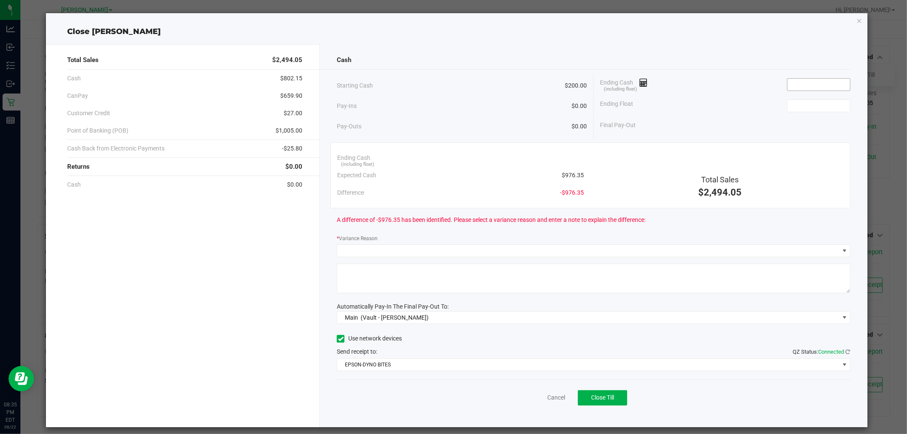
click at [831, 79] on input at bounding box center [818, 85] width 62 height 12
click at [804, 86] on input "963" at bounding box center [818, 85] width 62 height 12
drag, startPoint x: 804, startPoint y: 86, endPoint x: 766, endPoint y: 88, distance: 38.3
click at [788, 86] on input "963" at bounding box center [818, 85] width 62 height 12
type input "$976.85"
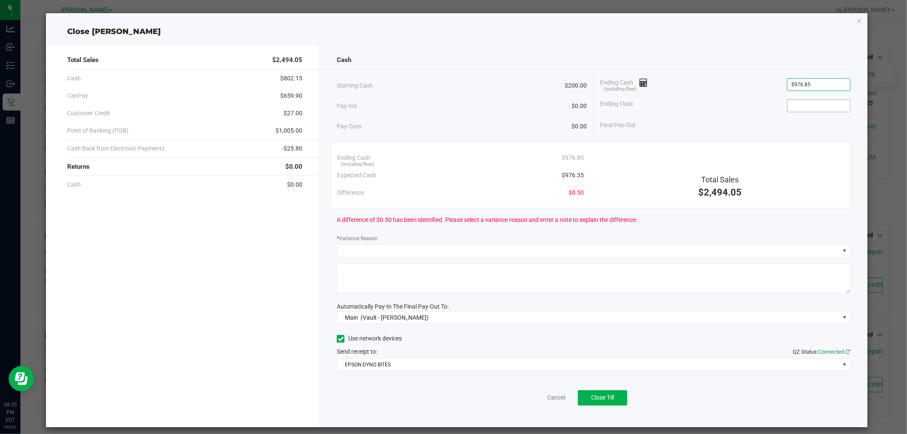
click at [798, 107] on input at bounding box center [818, 106] width 62 height 12
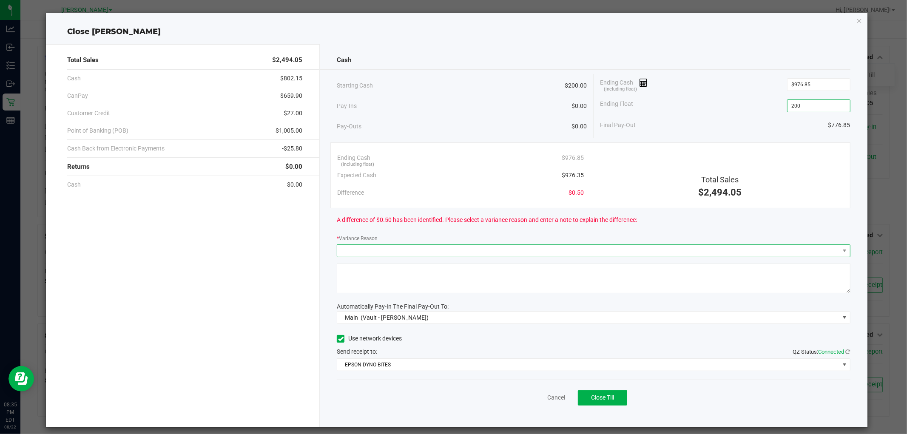
type input "$200.00"
click at [413, 252] on span at bounding box center [588, 251] width 502 height 12
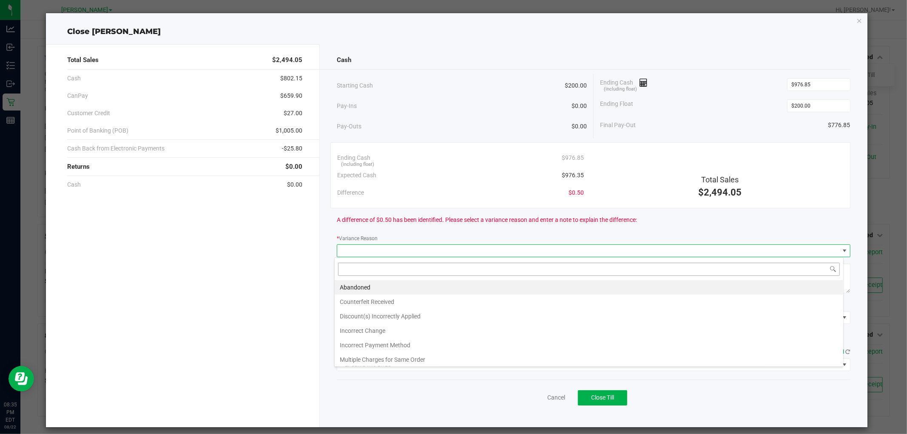
scroll to position [13, 509]
click at [368, 287] on li "Abandoned" at bounding box center [589, 287] width 508 height 14
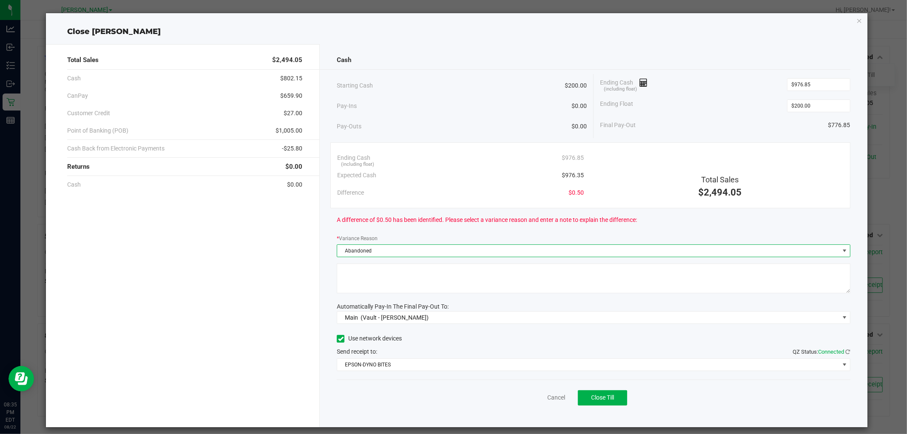
click at [373, 283] on textarea at bounding box center [593, 279] width 513 height 30
type textarea "unknown"
click at [596, 390] on button "Close Till" at bounding box center [602, 397] width 49 height 15
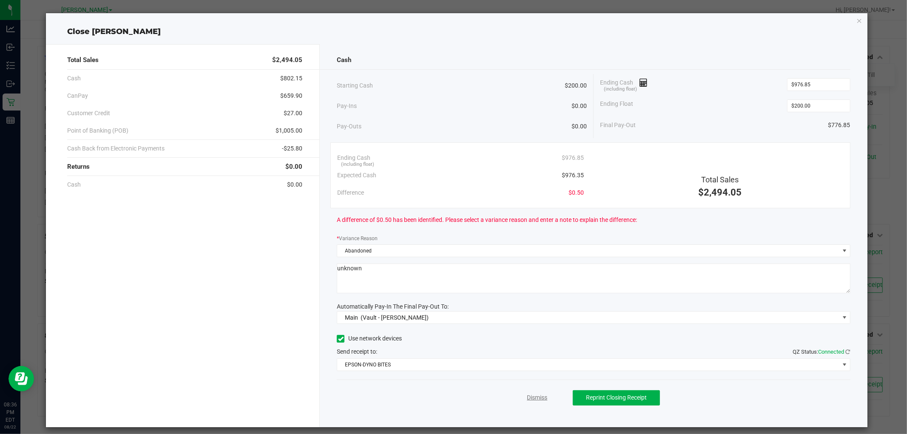
click at [527, 395] on link "Dismiss" at bounding box center [537, 397] width 20 height 9
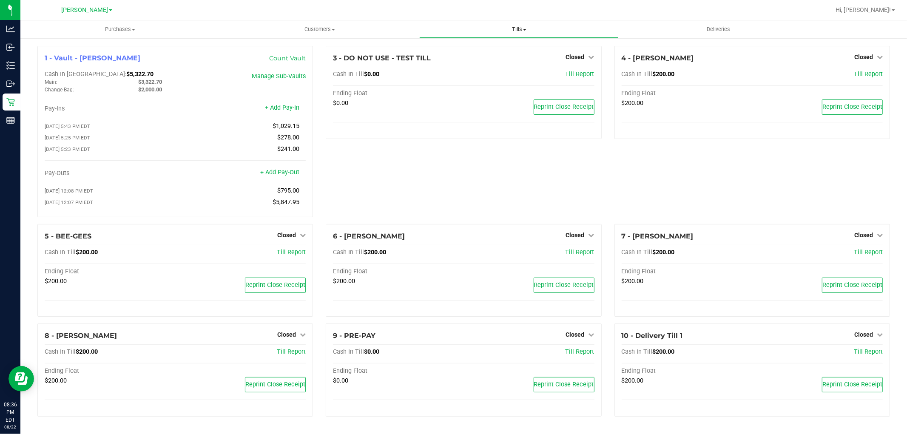
click at [524, 33] on uib-tab-heading "Tills Manage tills Reconcile e-payments" at bounding box center [519, 29] width 199 height 17
click at [512, 58] on li "Reconcile e-payments" at bounding box center [518, 62] width 199 height 10
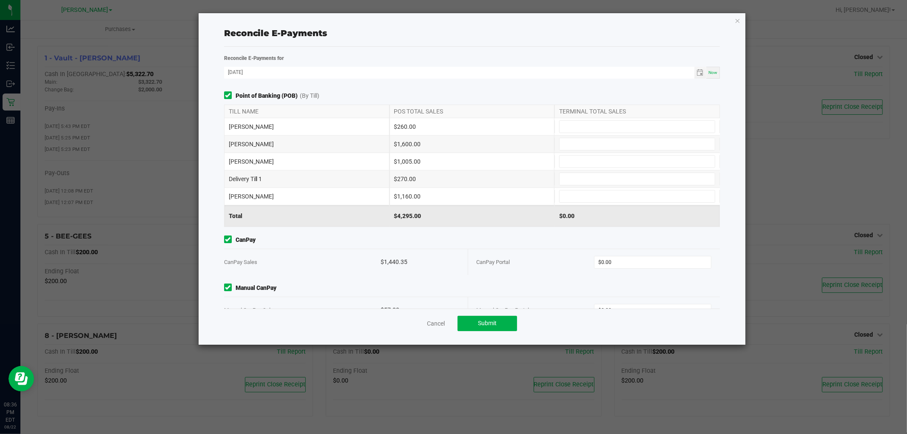
scroll to position [23, 0]
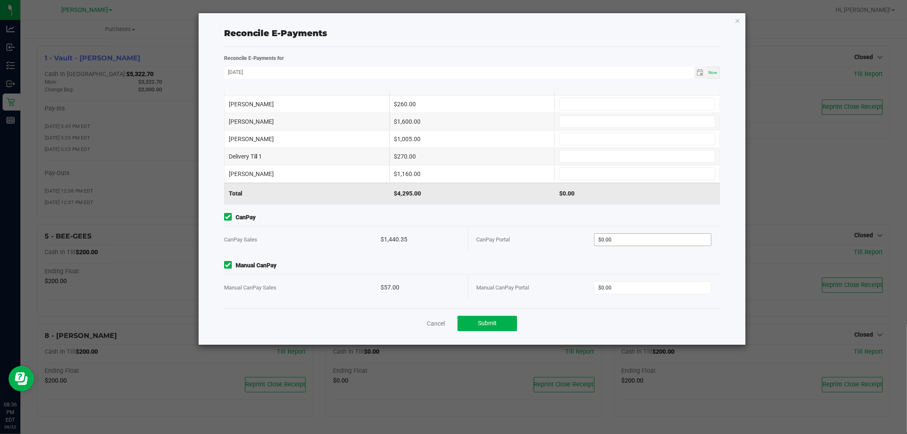
click at [648, 240] on input "$0.00" at bounding box center [652, 240] width 116 height 12
click at [628, 290] on input "$0.00" at bounding box center [652, 288] width 116 height 12
type input "$1,440.35"
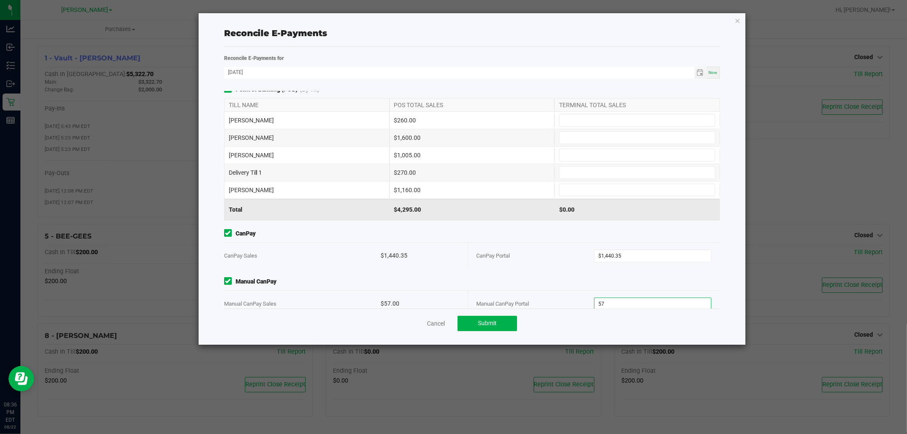
scroll to position [7, 0]
click at [614, 120] on input at bounding box center [636, 120] width 155 height 12
type input "$57.00"
click at [627, 155] on input at bounding box center [636, 155] width 155 height 12
click at [588, 187] on input at bounding box center [636, 190] width 155 height 12
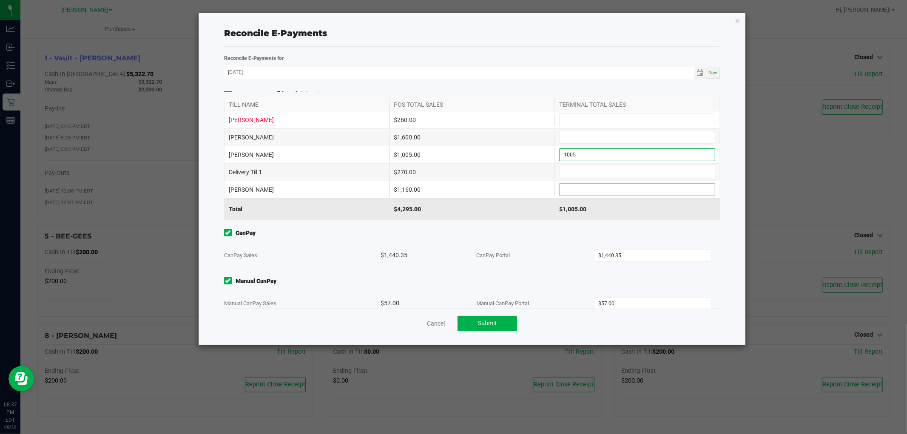
type input "$1,005.00"
click at [599, 140] on input at bounding box center [636, 137] width 155 height 12
type input "$1,160.00"
click at [593, 174] on input at bounding box center [636, 172] width 155 height 12
type input "$1,600.00"
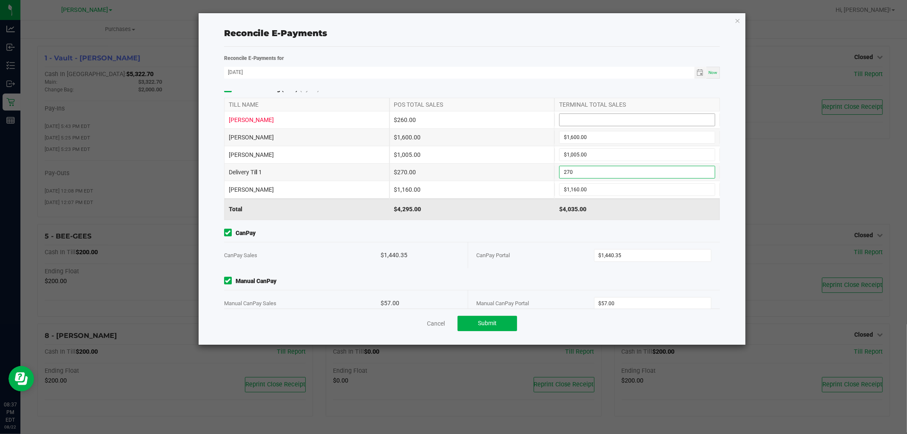
click at [605, 116] on input at bounding box center [636, 120] width 155 height 12
type input "$270.00"
click at [494, 317] on button "Submit" at bounding box center [487, 323] width 60 height 15
type input "$260.00"
